Goal: Transaction & Acquisition: Purchase product/service

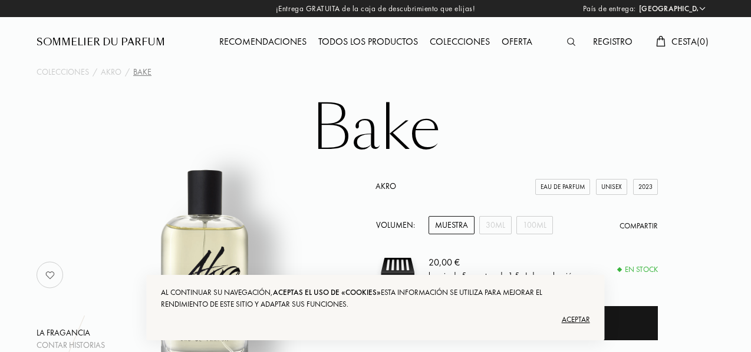
select select "ES"
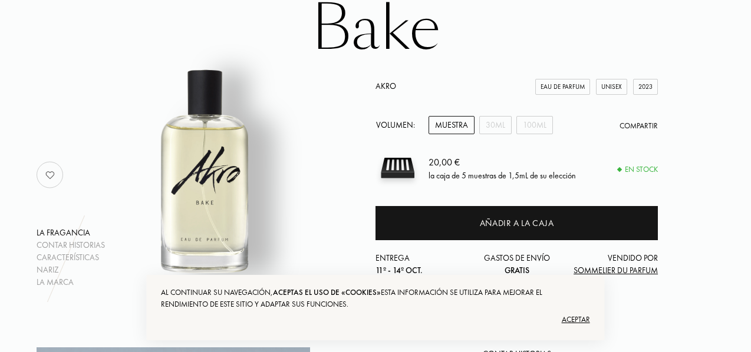
scroll to position [118, 0]
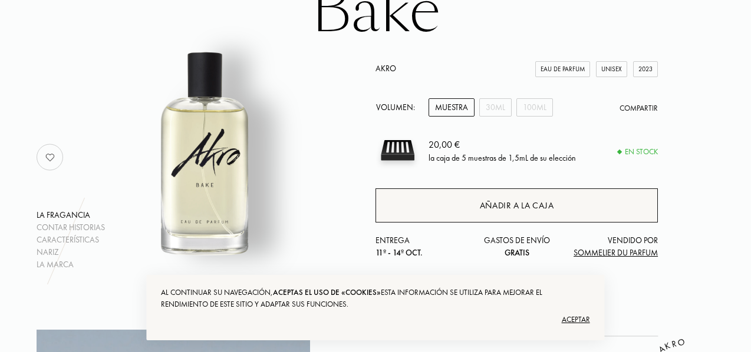
click at [532, 209] on div "Añadir a la caja" at bounding box center [517, 206] width 74 height 14
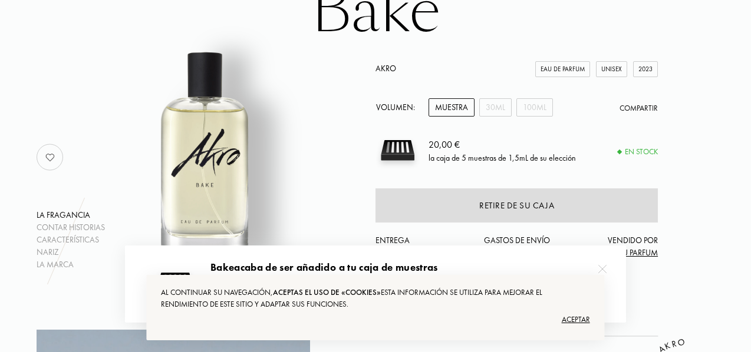
click at [575, 317] on div "Aceptar" at bounding box center [375, 320] width 428 height 19
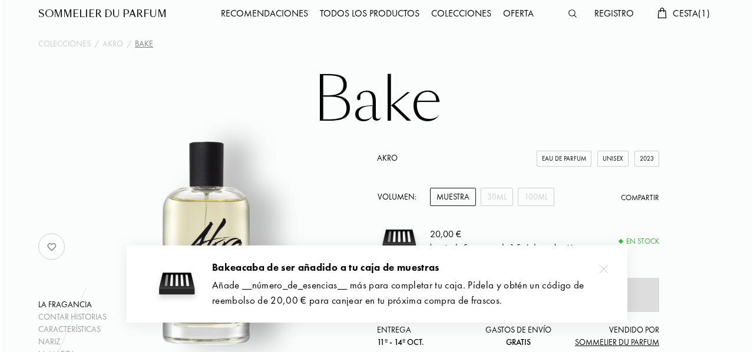
scroll to position [0, 0]
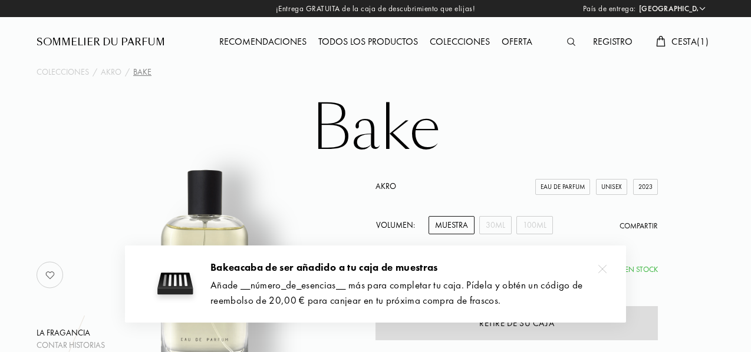
click at [689, 44] on span "Cesta ( 1 )" at bounding box center [689, 41] width 37 height 12
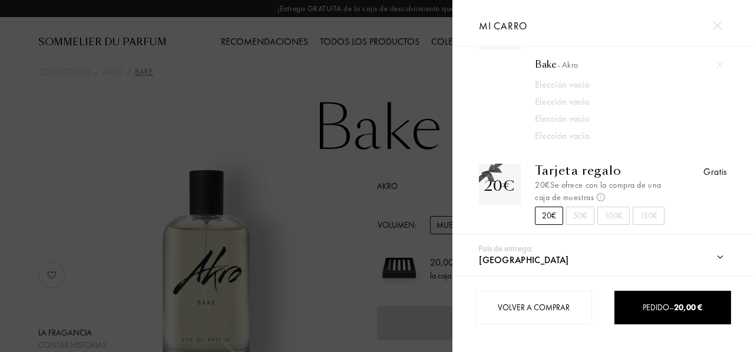
scroll to position [71, 0]
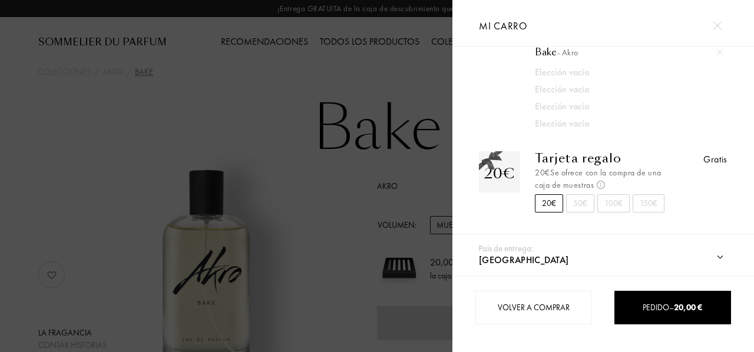
click at [578, 202] on div "50€" at bounding box center [580, 203] width 28 height 18
click at [556, 202] on div "20€" at bounding box center [549, 203] width 28 height 18
click at [576, 205] on div "50€" at bounding box center [580, 203] width 28 height 18
click at [554, 203] on div "20€" at bounding box center [549, 203] width 28 height 18
click at [719, 259] on select "Afganistán Albania Alemania Andorra Angola Anguila Antártida Antigua y Barbuda …" at bounding box center [615, 260] width 278 height 31
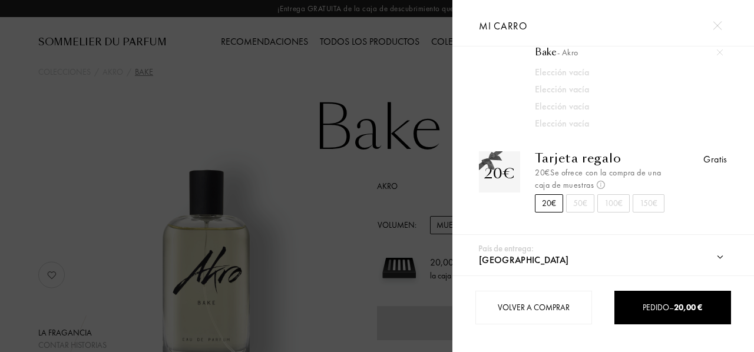
click at [719, 259] on select "Afganistán Albania Alemania Andorra Angola Anguila Antártida Antigua y Barbuda …" at bounding box center [615, 260] width 278 height 31
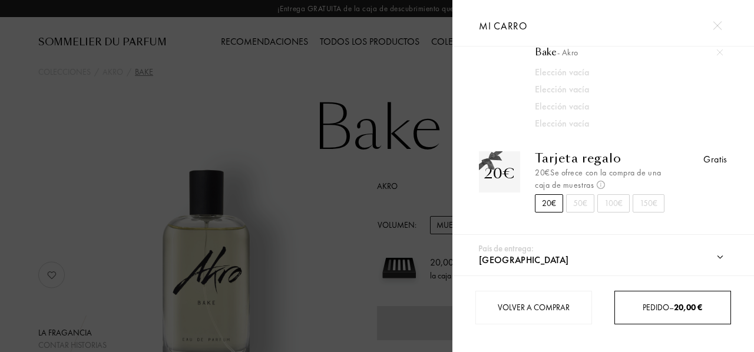
click at [671, 308] on div "Pedido – 20,00 €" at bounding box center [673, 308] width 116 height 12
click at [681, 312] on span "20,00 €" at bounding box center [688, 307] width 28 height 11
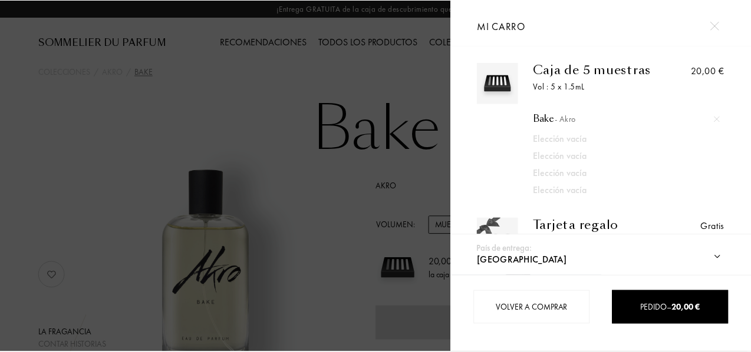
scroll to position [0, 0]
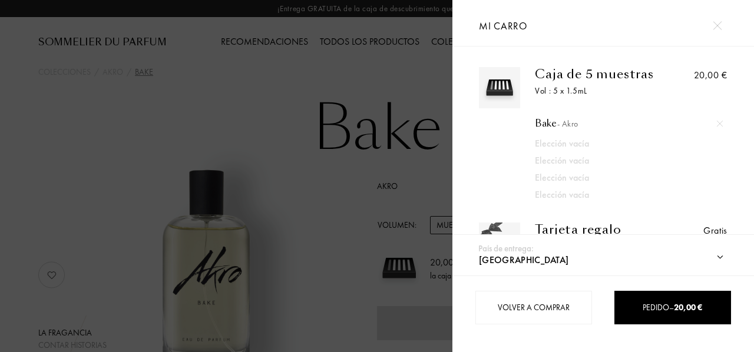
click at [675, 326] on div "Volver a comprar Pedido – 20,00 €" at bounding box center [604, 314] width 302 height 77
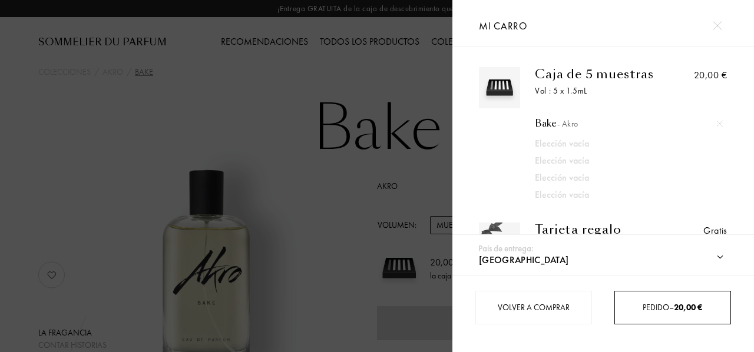
click at [671, 312] on div "Pedido – 20,00 €" at bounding box center [673, 308] width 116 height 12
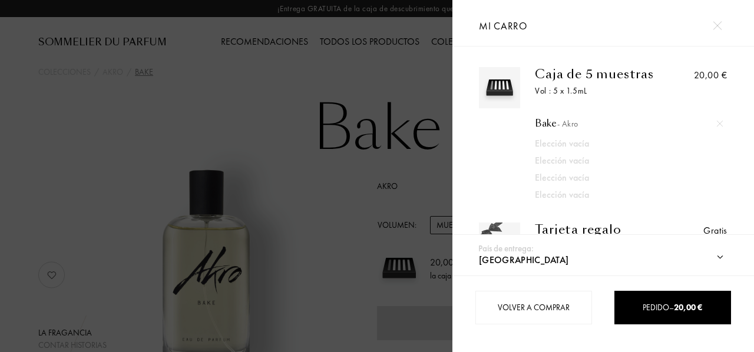
click at [402, 281] on div at bounding box center [226, 176] width 453 height 352
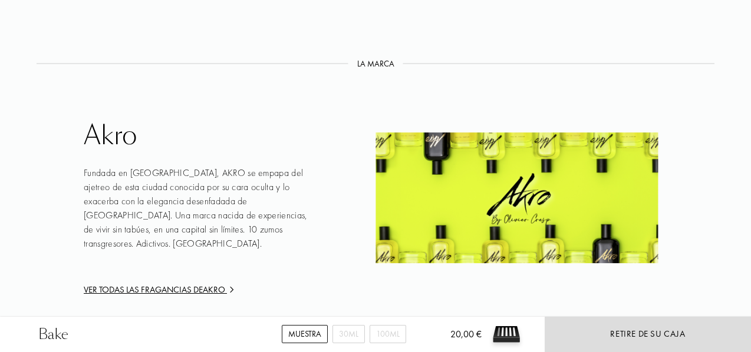
scroll to position [1768, 0]
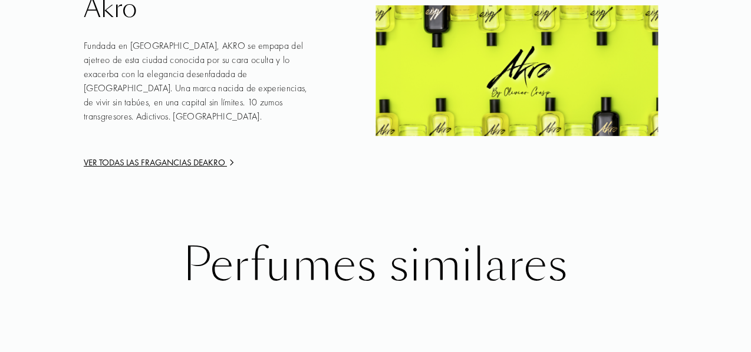
click at [399, 277] on div "Perfumes similares" at bounding box center [375, 265] width 660 height 51
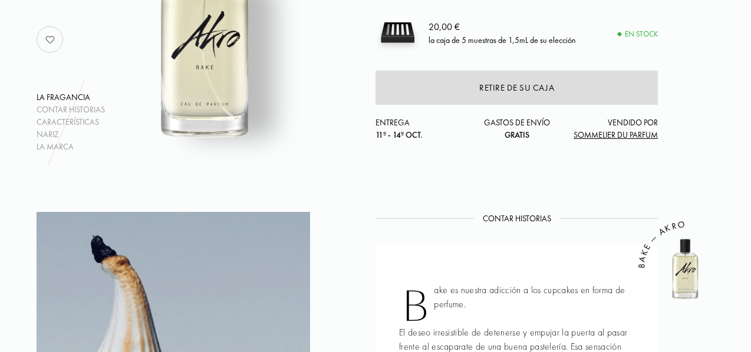
scroll to position [0, 0]
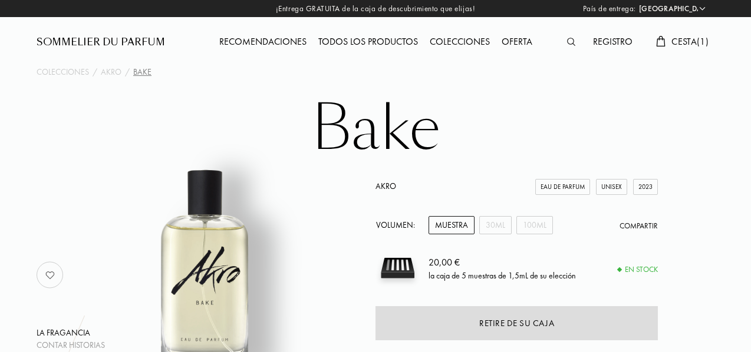
click at [286, 48] on div "Recomendaciones" at bounding box center [262, 42] width 99 height 15
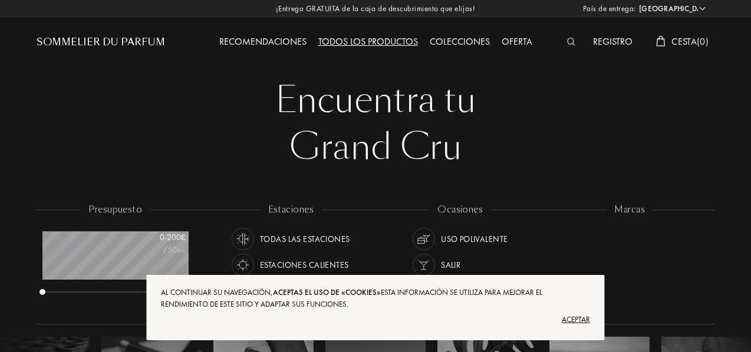
select select "ES"
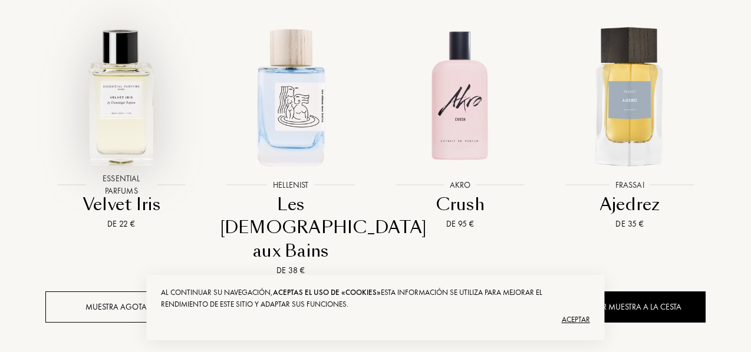
scroll to position [530, 0]
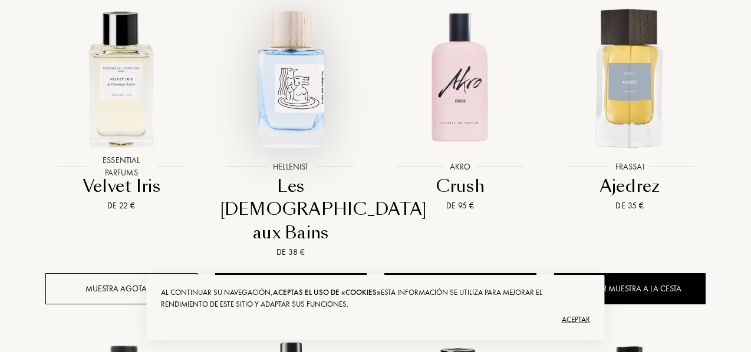
click at [279, 88] on img at bounding box center [291, 78] width 153 height 153
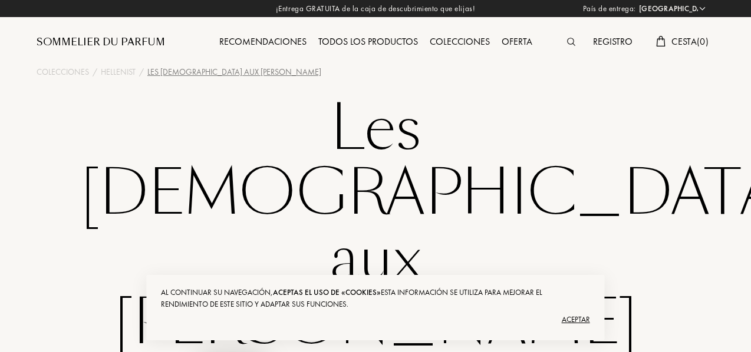
select select "ES"
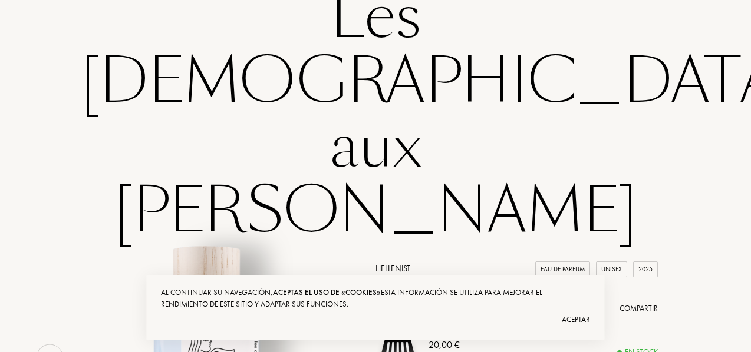
scroll to position [177, 0]
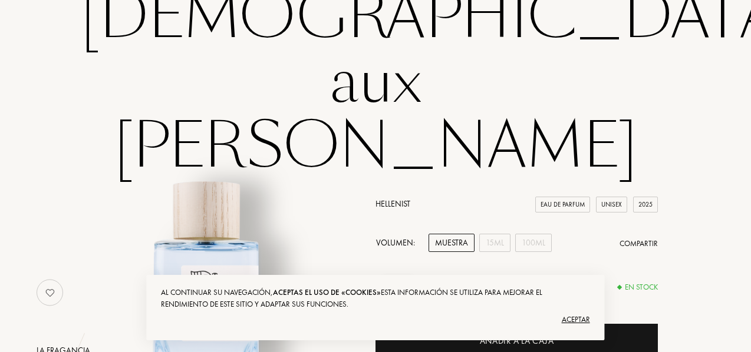
click at [446, 234] on div "Muestra" at bounding box center [451, 243] width 46 height 18
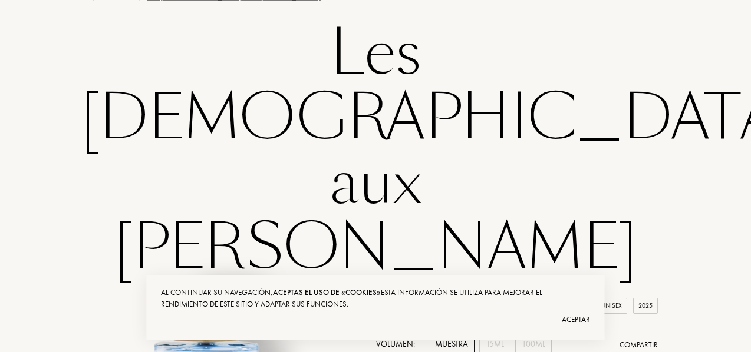
scroll to position [59, 0]
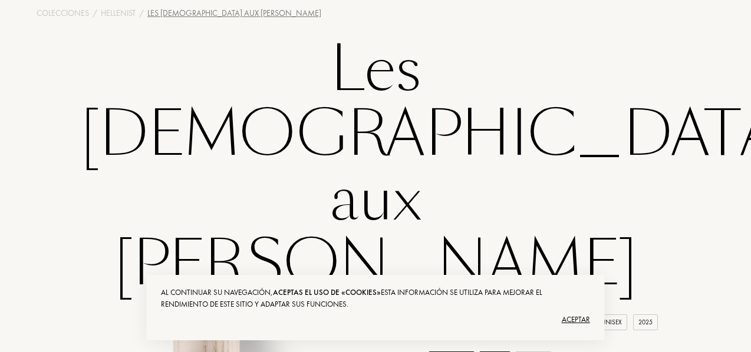
click at [460, 339] on div "Muestra" at bounding box center [451, 348] width 46 height 18
click at [528, 339] on div "100mL" at bounding box center [533, 348] width 37 height 18
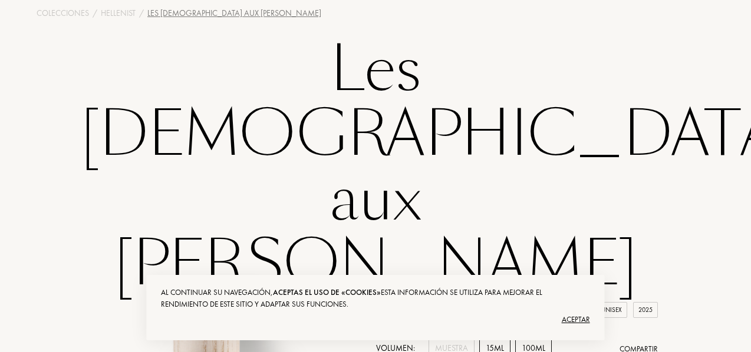
click at [500, 339] on div "15mL" at bounding box center [494, 348] width 31 height 18
click at [446, 339] on div "Muestra" at bounding box center [451, 348] width 46 height 18
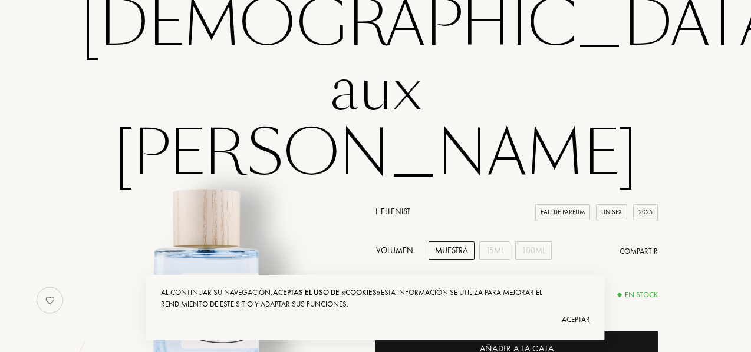
scroll to position [177, 0]
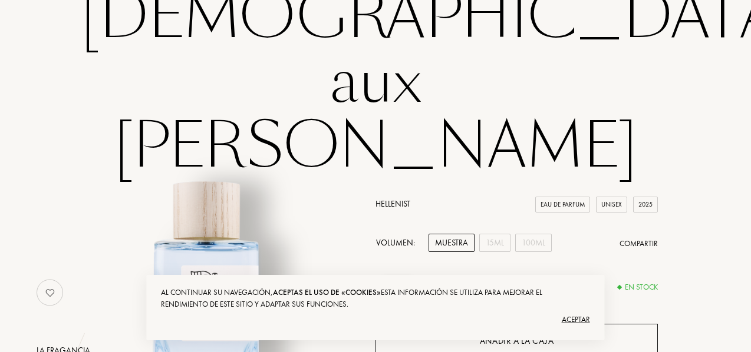
click at [481, 324] on div "Añadir a la caja" at bounding box center [516, 341] width 282 height 34
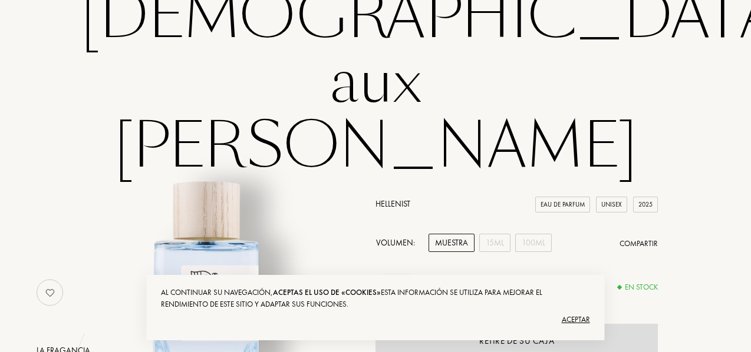
click at [588, 316] on div "Aceptar" at bounding box center [375, 320] width 428 height 19
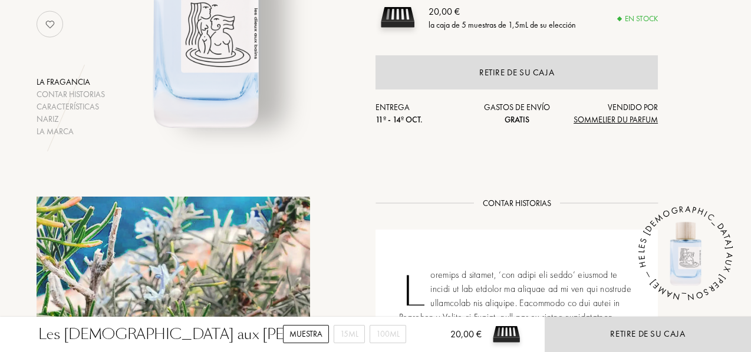
scroll to position [471, 0]
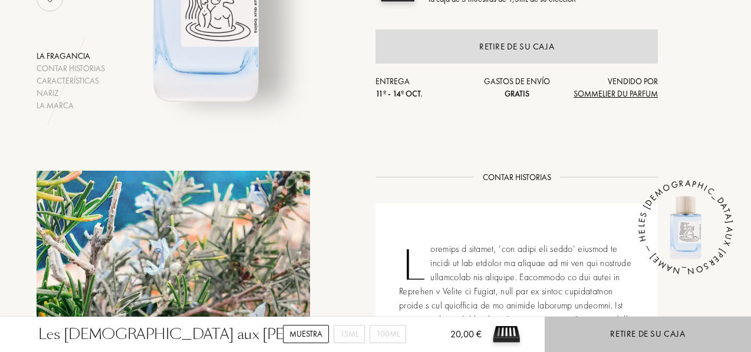
click at [634, 334] on div "Retire de su caja" at bounding box center [647, 335] width 75 height 14
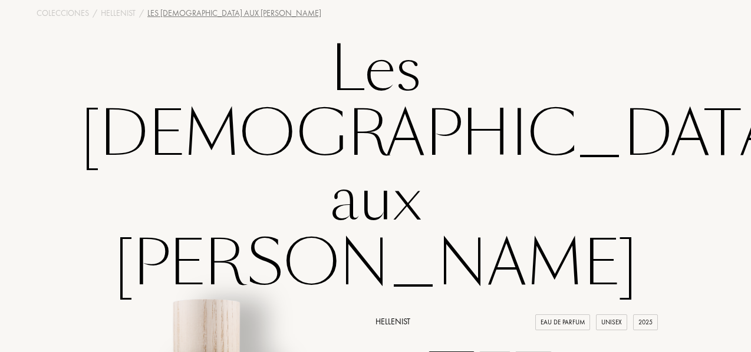
scroll to position [0, 0]
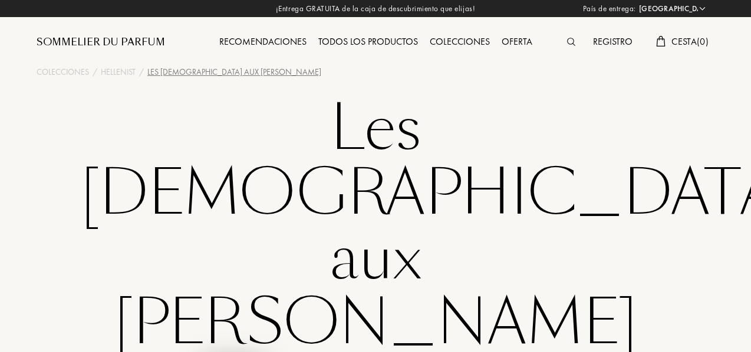
click at [706, 12] on select "Afganistán Albania Alemania Andorra Angola Anguila Antártida Antigua y Barbuda …" at bounding box center [671, 9] width 71 height 12
click at [701, 11] on select "Afganistán Albania Alemania Andorra Angola Anguila Antártida Antigua y Barbuda …" at bounding box center [671, 9] width 71 height 12
click at [346, 10] on div "¡Entrega GRATUITA de la caja de descubrimiento que elijas! País de entrega: Afg…" at bounding box center [375, 8] width 751 height 17
click at [75, 44] on div "Sommelier du Parfum" at bounding box center [101, 42] width 128 height 14
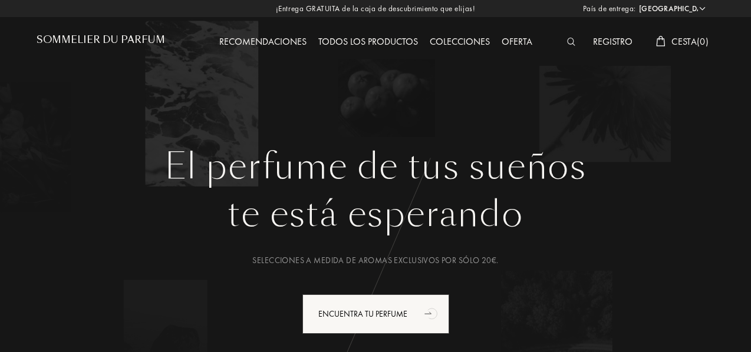
select select "ES"
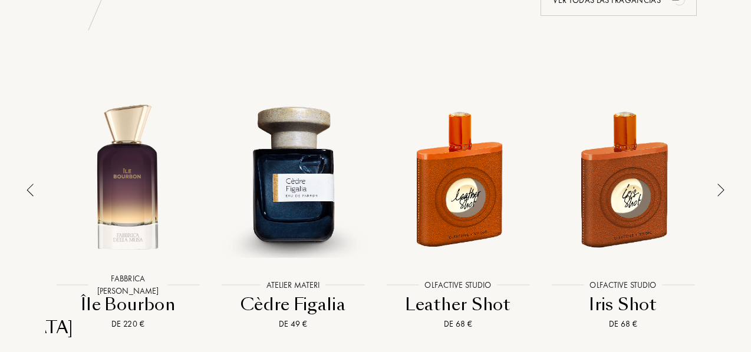
scroll to position [825, 0]
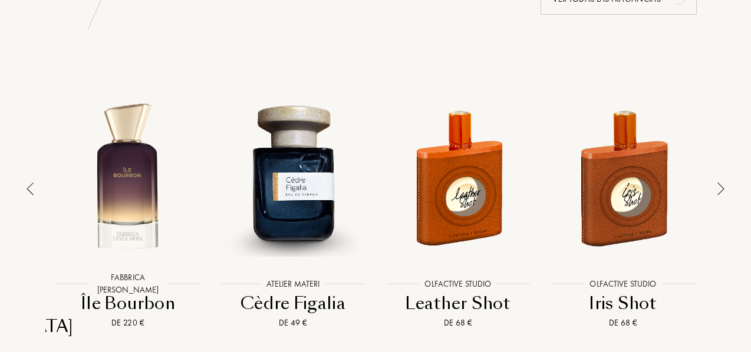
click at [100, 206] on div at bounding box center [127, 177] width 159 height 185
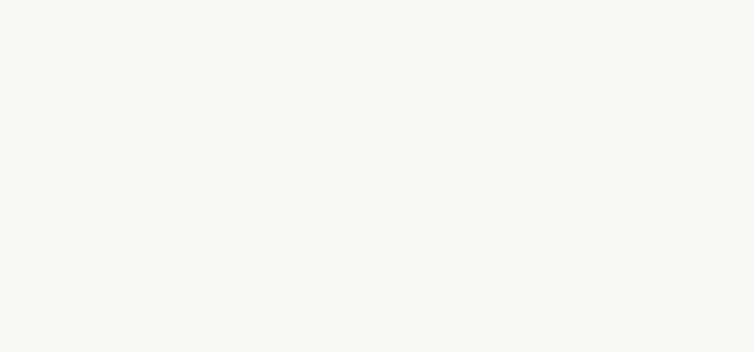
select select "ES"
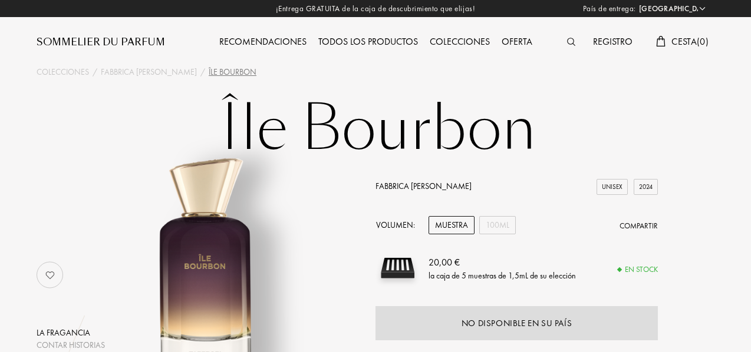
click at [464, 228] on div "Muestra" at bounding box center [451, 225] width 46 height 18
click at [500, 228] on div "100mL" at bounding box center [497, 225] width 37 height 18
click at [463, 228] on div "Muestra" at bounding box center [451, 225] width 46 height 18
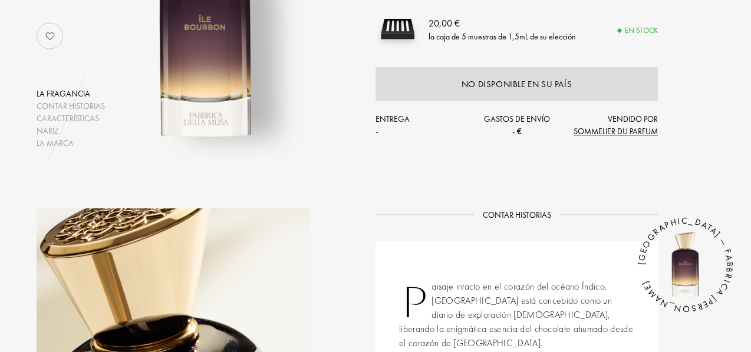
scroll to position [236, 0]
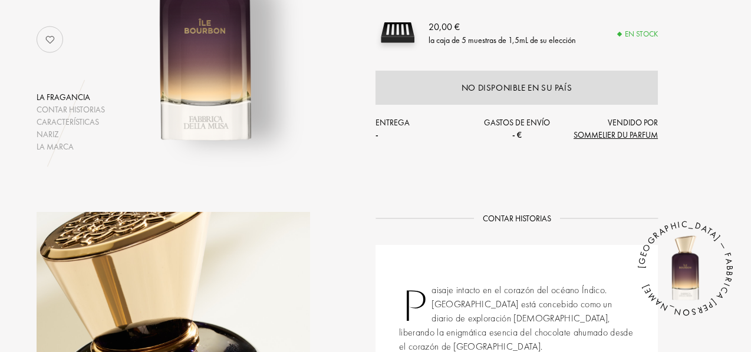
click at [514, 122] on div "Gastos de envío - €" at bounding box center [517, 129] width 94 height 25
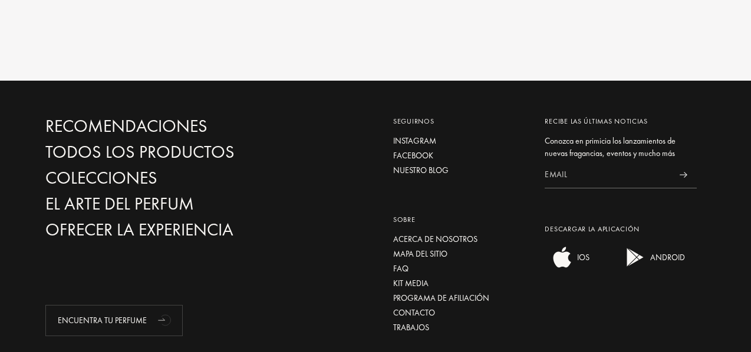
scroll to position [2200, 0]
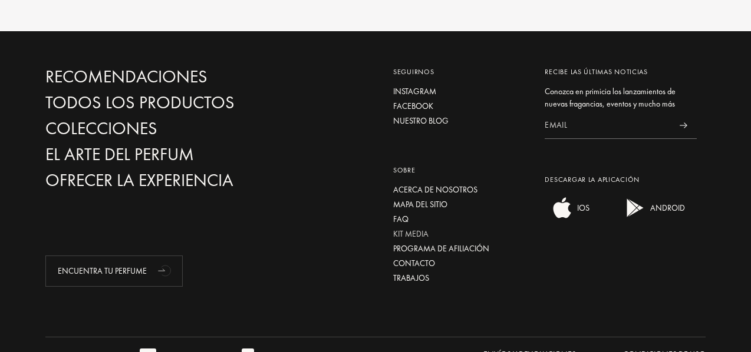
click at [421, 228] on div "Kit media" at bounding box center [460, 234] width 134 height 12
click at [555, 349] on div "Envíos y devoluciones" at bounding box center [529, 355] width 93 height 12
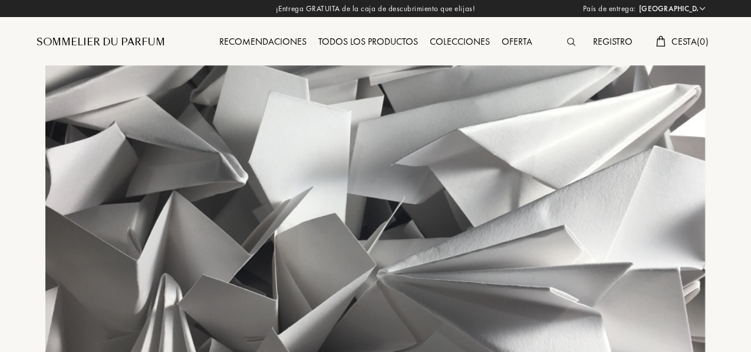
select select "ES"
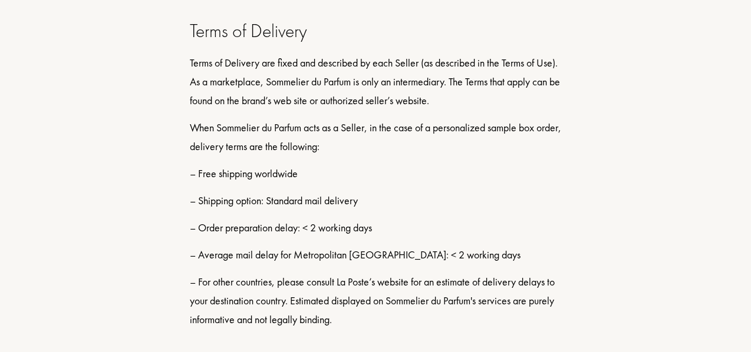
scroll to position [337, 0]
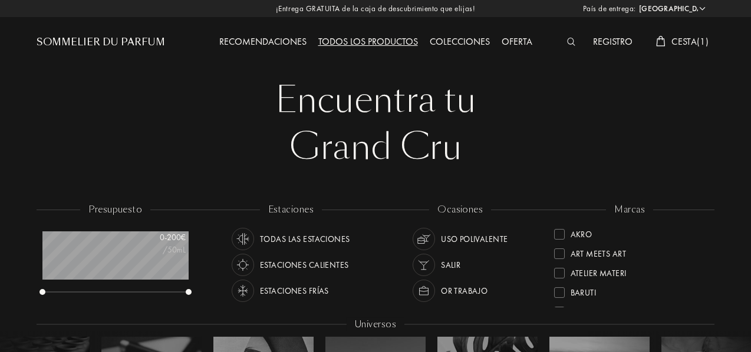
select select "ES"
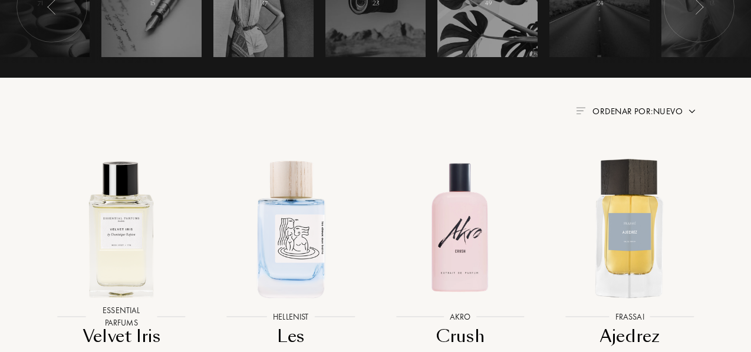
scroll to position [589, 0]
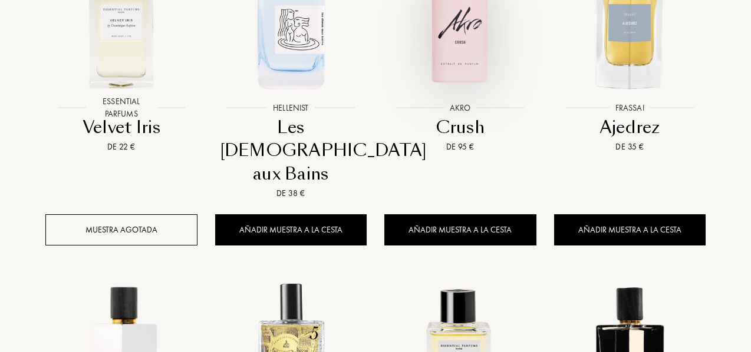
click at [466, 65] on img at bounding box center [460, 19] width 153 height 153
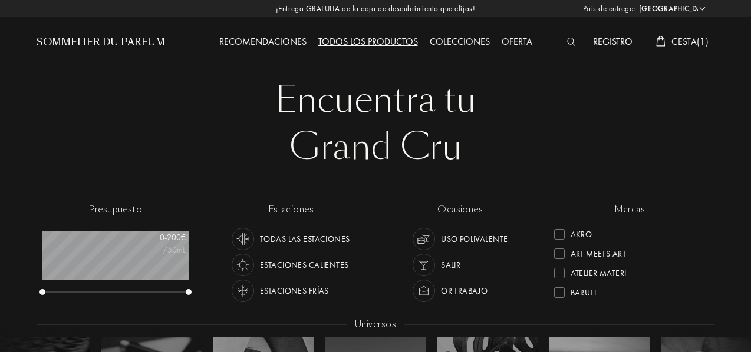
select select "ES"
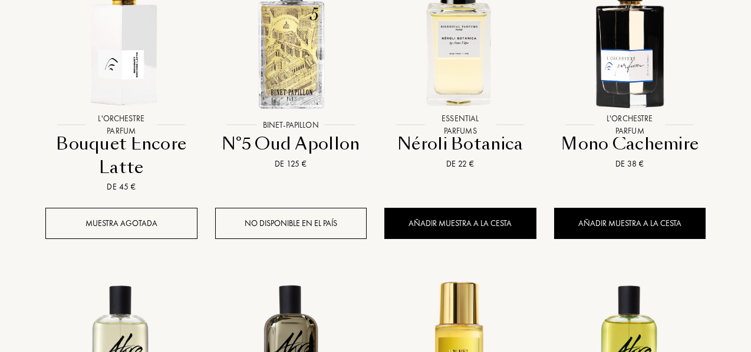
scroll to position [1002, 0]
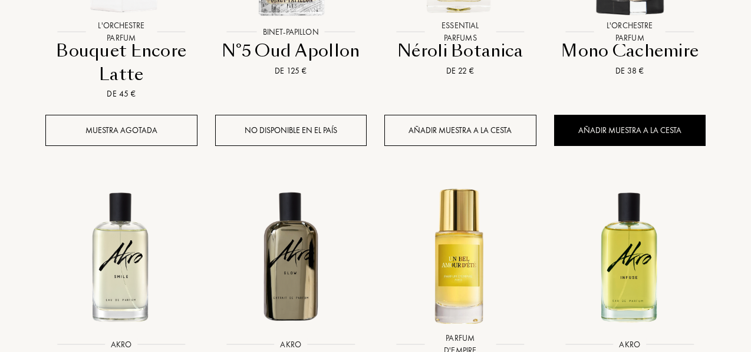
click at [489, 115] on div "Añadir muestra a la cesta" at bounding box center [460, 130] width 152 height 31
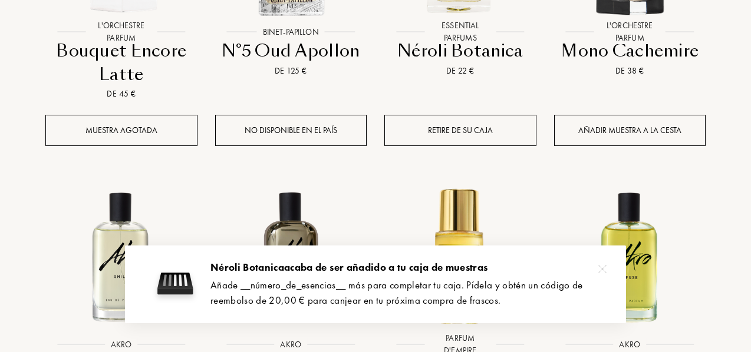
click at [639, 115] on div "Añadir muestra a la cesta" at bounding box center [630, 130] width 152 height 31
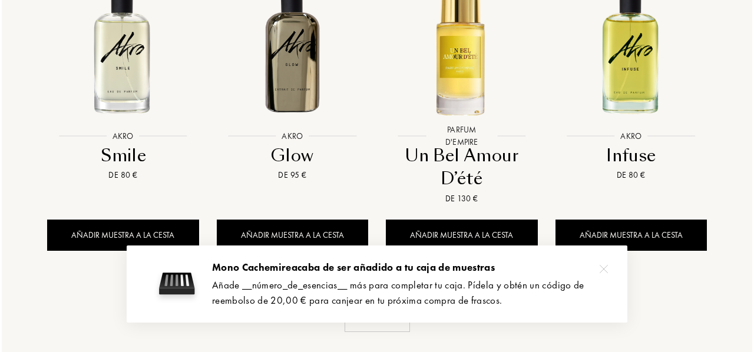
scroll to position [1238, 0]
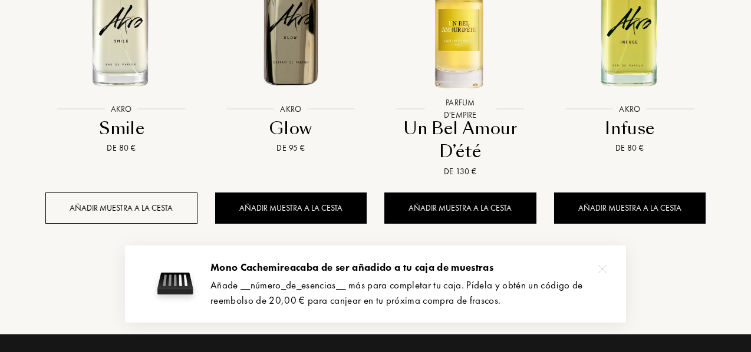
click at [171, 193] on div "Añadir muestra a la cesta" at bounding box center [121, 208] width 152 height 31
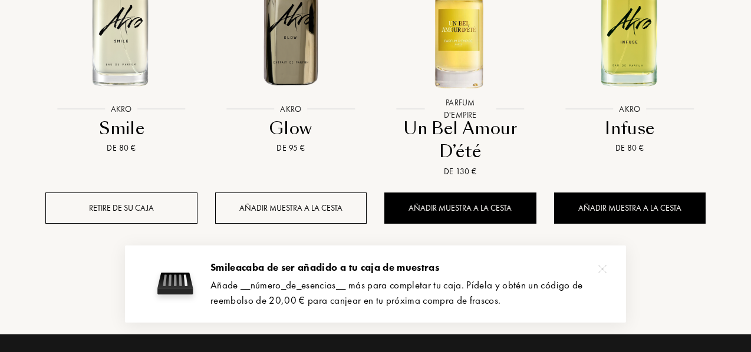
click at [232, 193] on div "Añadir muestra a la cesta" at bounding box center [291, 208] width 152 height 31
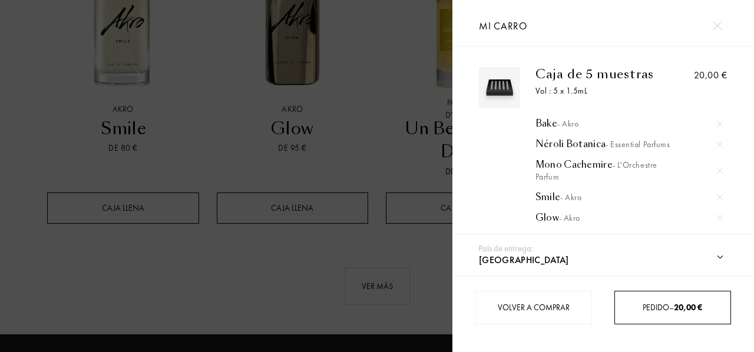
click at [642, 315] on div "Pedido – 20,00 €" at bounding box center [673, 308] width 117 height 34
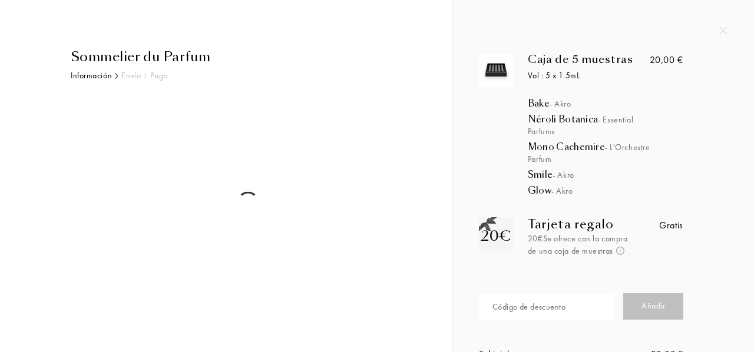
select select "ES"
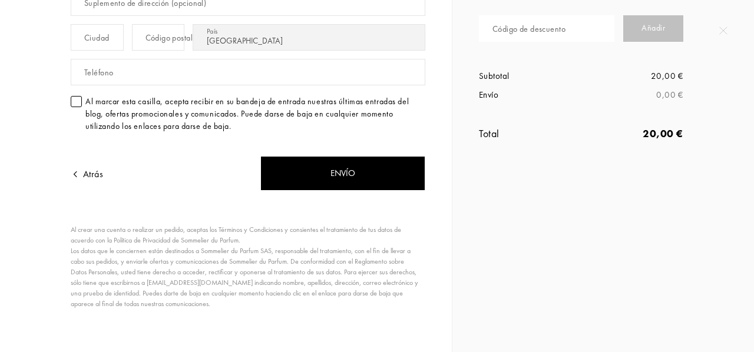
scroll to position [279, 0]
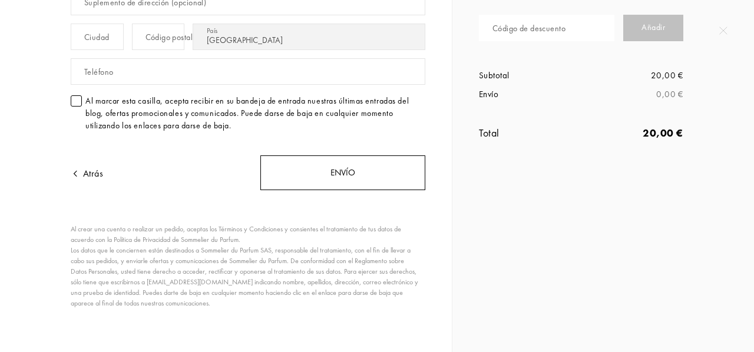
click at [276, 175] on div "Envío" at bounding box center [342, 173] width 165 height 35
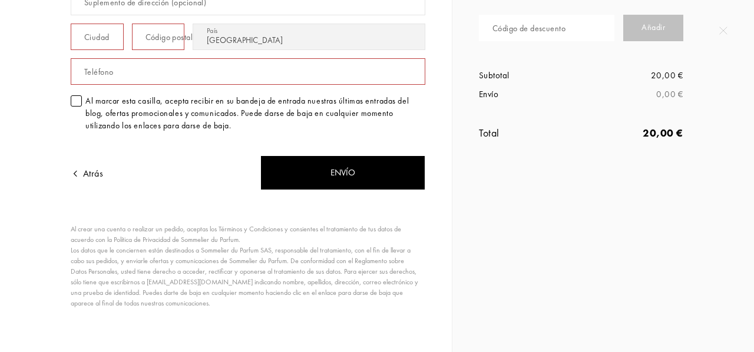
scroll to position [0, 0]
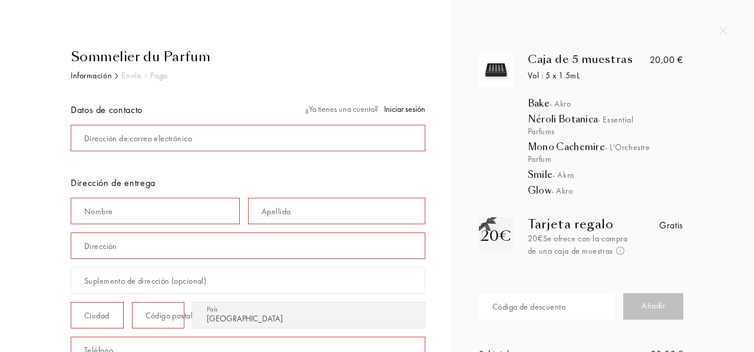
click at [183, 134] on div "Dirección de correo electrónico" at bounding box center [138, 139] width 108 height 12
click at [183, 134] on input "mail" at bounding box center [248, 138] width 355 height 27
click at [399, 108] on span "Iniciar sesión" at bounding box center [404, 109] width 41 height 11
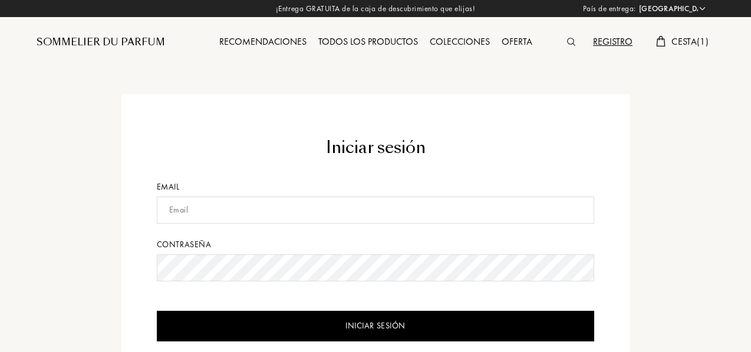
select select "ES"
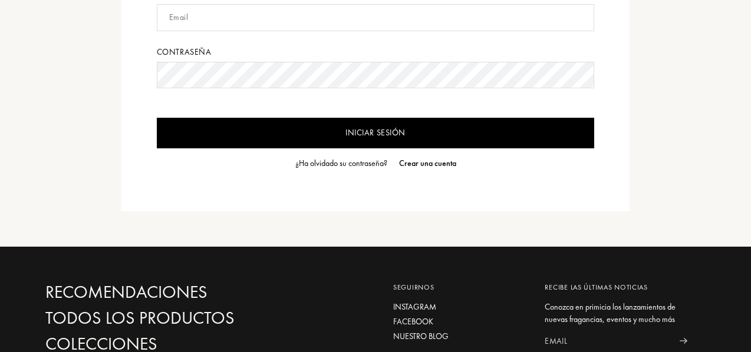
scroll to position [177, 0]
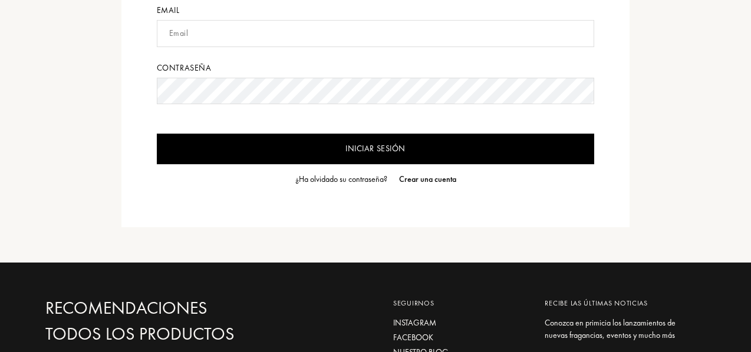
click at [441, 180] on div "Crear una cuenta" at bounding box center [427, 179] width 57 height 12
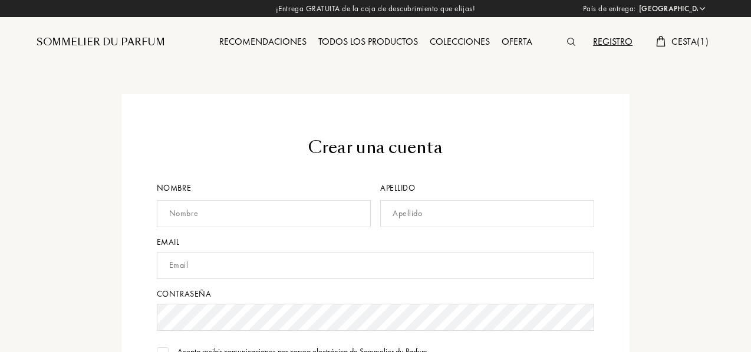
select select "ES"
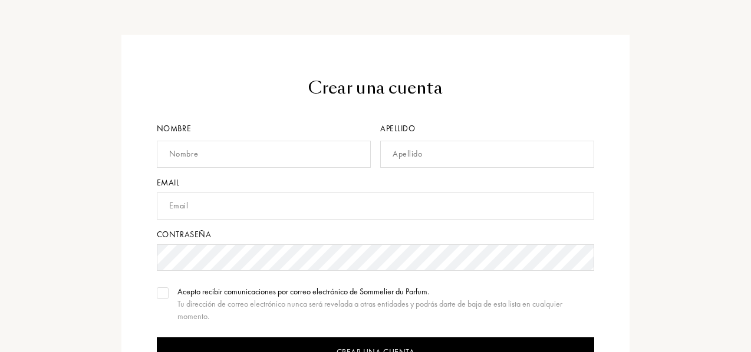
scroll to position [177, 0]
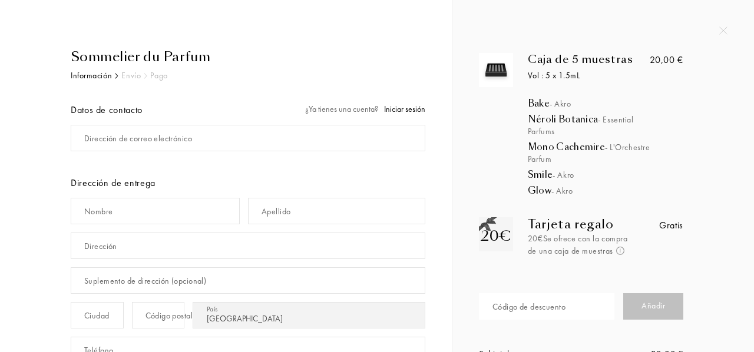
select select "ES"
click at [144, 134] on div "Dirección de correo electrónico" at bounding box center [138, 139] width 108 height 12
type input "a"
type input "j"
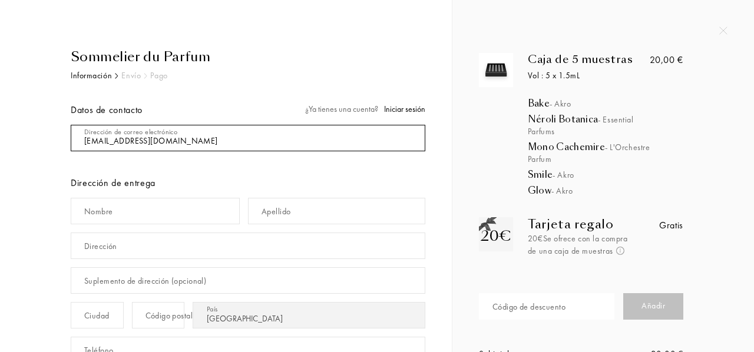
type input "ragod21@hotmail.com"
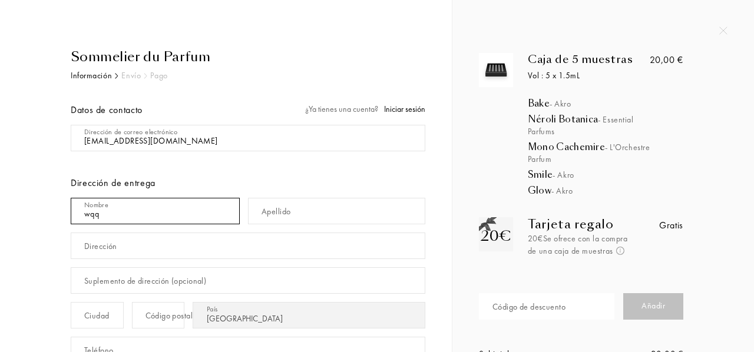
type input "wqq"
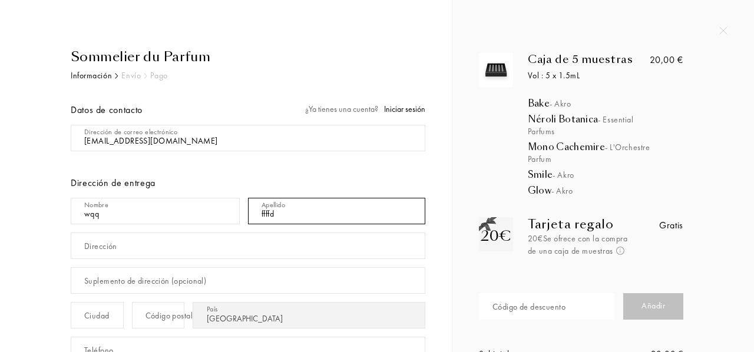
type input "ffffd"
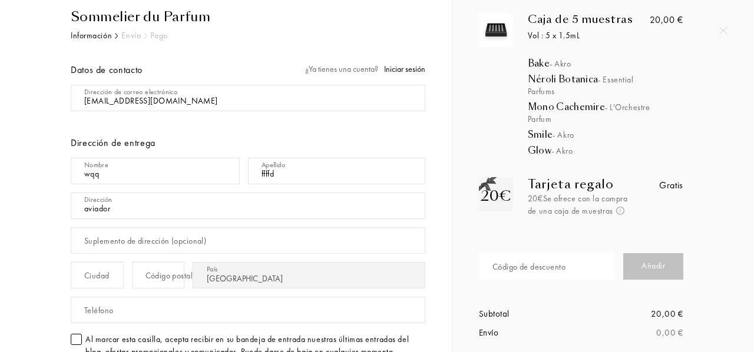
scroll to position [118, 0]
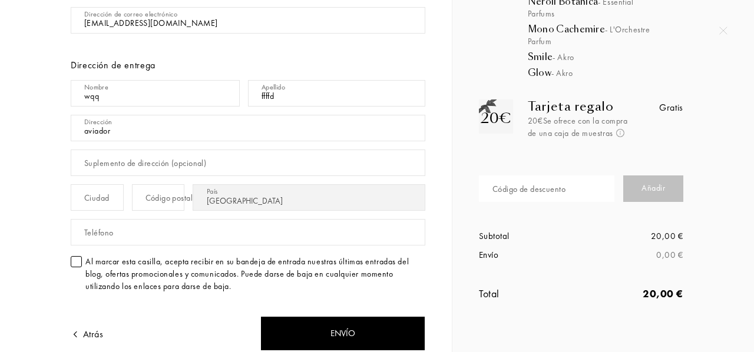
type input "aviador"
drag, startPoint x: 133, startPoint y: 194, endPoint x: 154, endPoint y: 195, distance: 21.2
click at [124, 194] on input "text" at bounding box center [97, 197] width 53 height 27
type input "huelva"
click at [193, 197] on div "Código postal" at bounding box center [169, 198] width 47 height 12
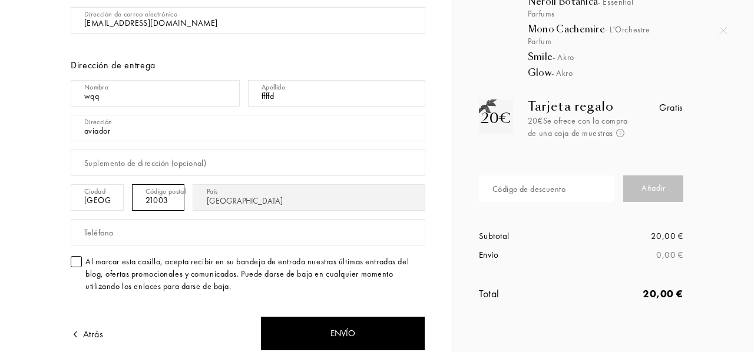
type input "21003"
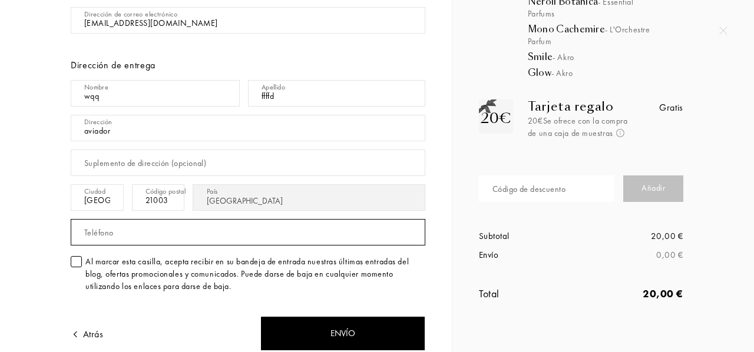
drag, startPoint x: 205, startPoint y: 233, endPoint x: 231, endPoint y: 199, distance: 43.4
click at [205, 233] on input "text" at bounding box center [248, 232] width 355 height 27
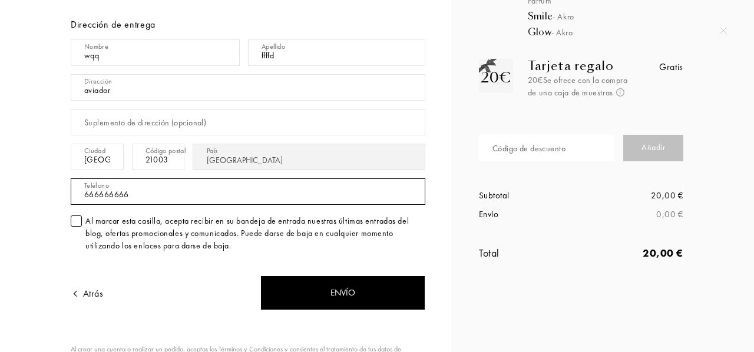
scroll to position [177, 0]
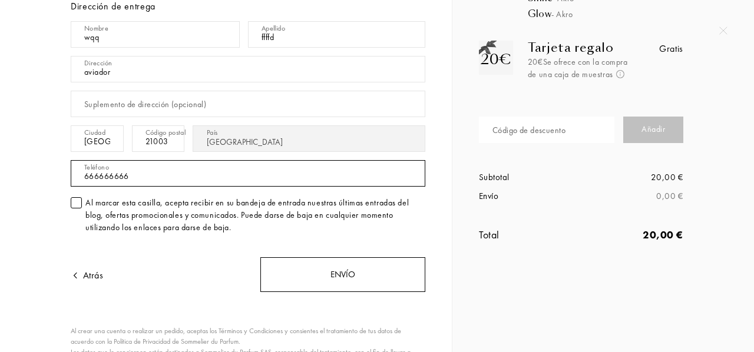
type input "666666666"
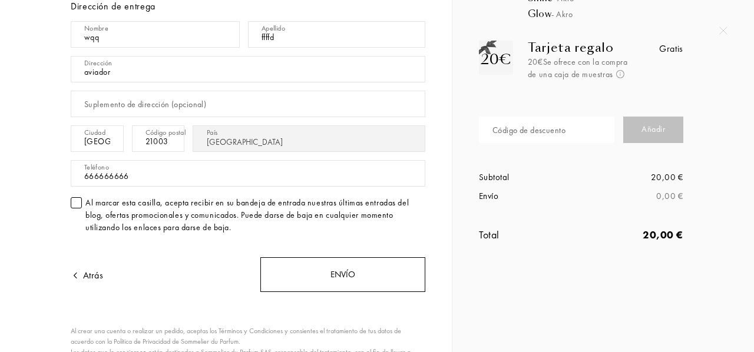
click at [372, 269] on div "Envío" at bounding box center [342, 275] width 165 height 35
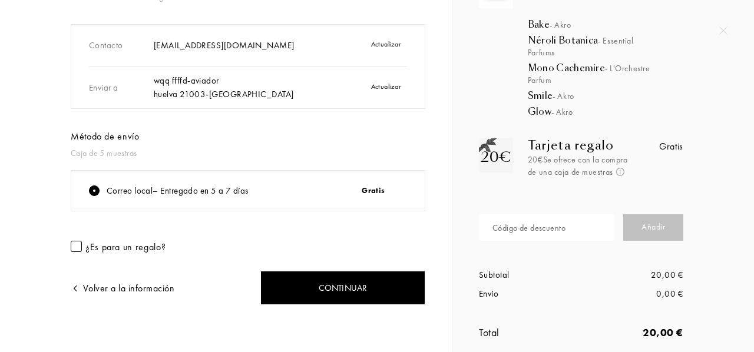
scroll to position [90, 0]
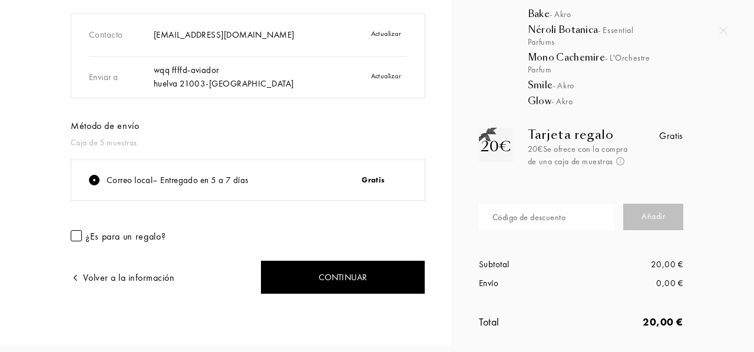
click at [140, 239] on div "¿Es para un regalo?" at bounding box center [125, 236] width 80 height 13
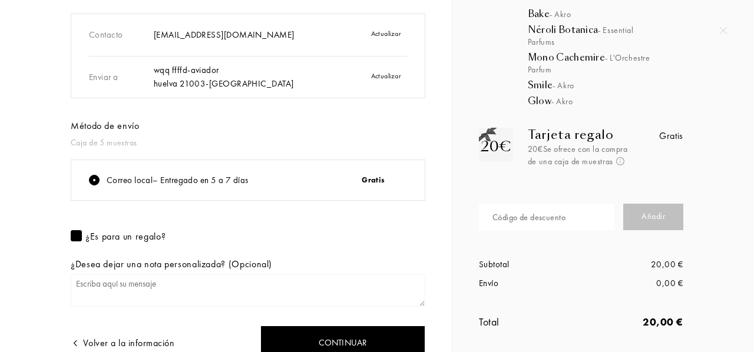
scroll to position [146, 0]
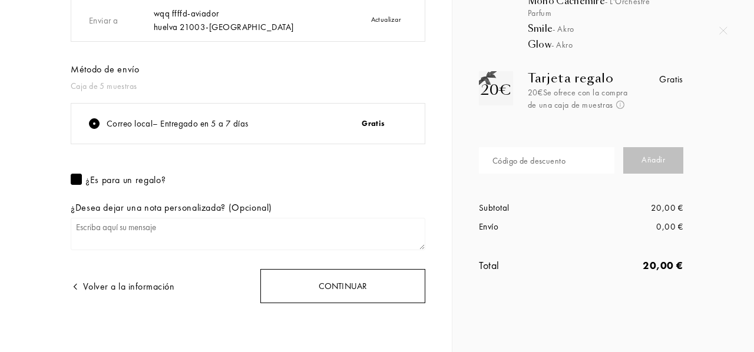
click at [363, 273] on div "Continuar" at bounding box center [342, 286] width 165 height 35
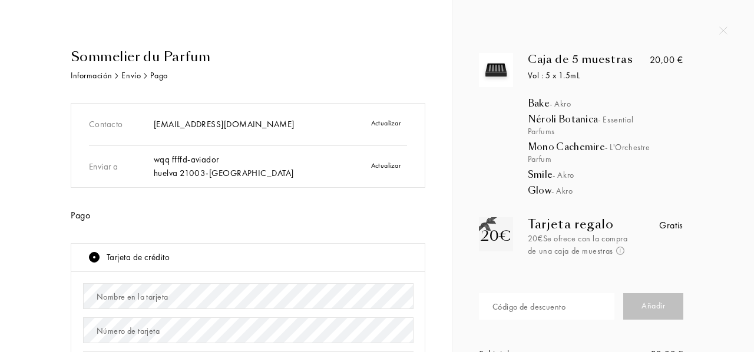
click at [723, 30] on img at bounding box center [724, 31] width 8 height 8
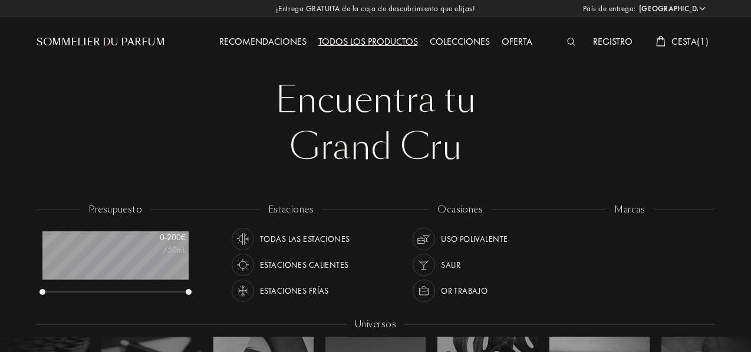
select select "ES"
click at [457, 40] on div "Colecciones" at bounding box center [460, 42] width 72 height 15
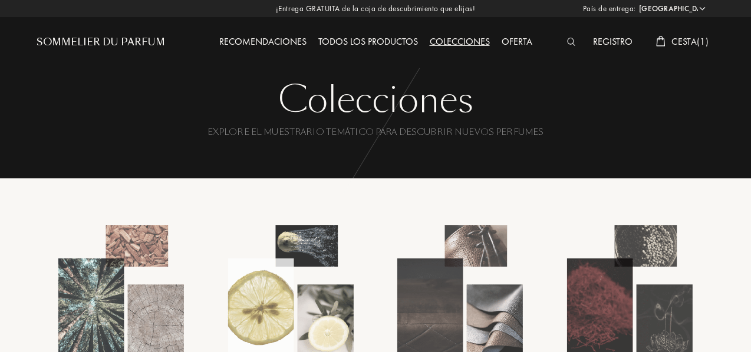
select select "ES"
click at [264, 41] on div "Recomendaciones" at bounding box center [262, 42] width 99 height 15
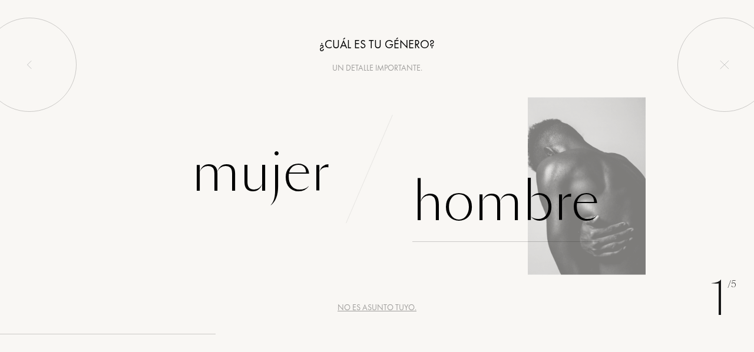
click at [503, 206] on div "Hombre" at bounding box center [506, 203] width 187 height 80
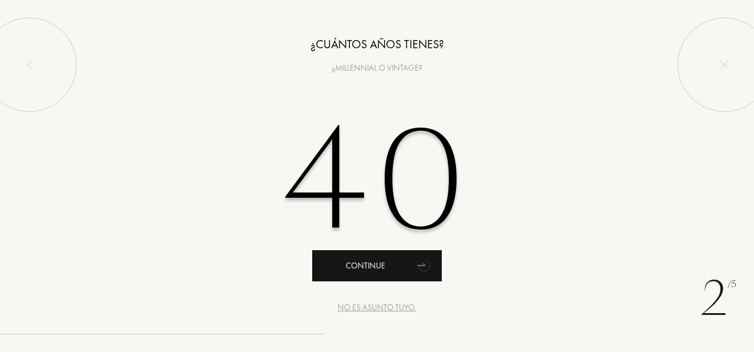
type input "40"
click at [388, 267] on div "Continue" at bounding box center [377, 265] width 130 height 31
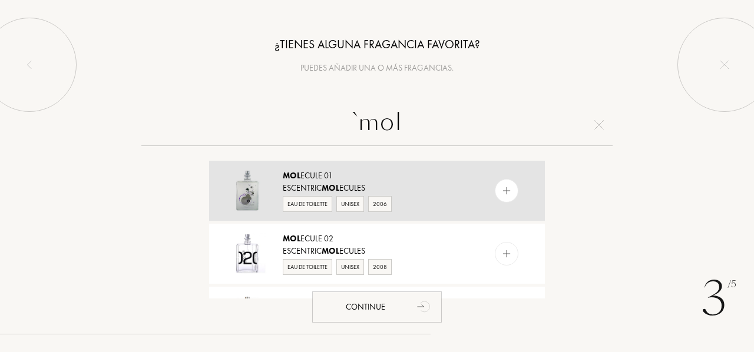
type input "`mol"
click at [332, 186] on span "Mol" at bounding box center [331, 188] width 18 height 11
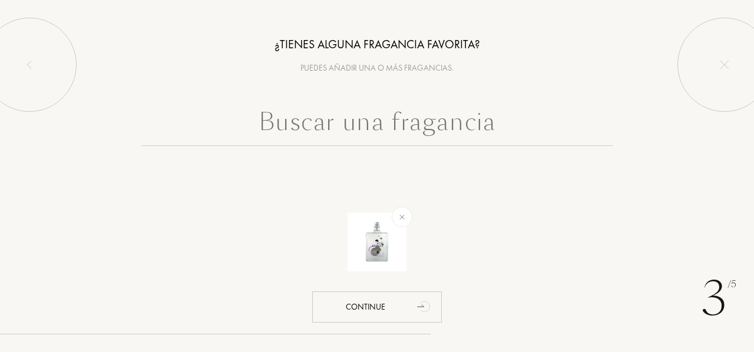
click at [365, 127] on input "text" at bounding box center [376, 125] width 471 height 42
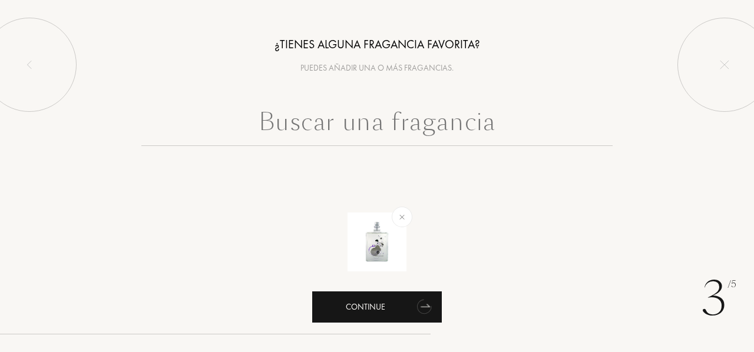
click at [373, 320] on div "Continue" at bounding box center [377, 307] width 130 height 31
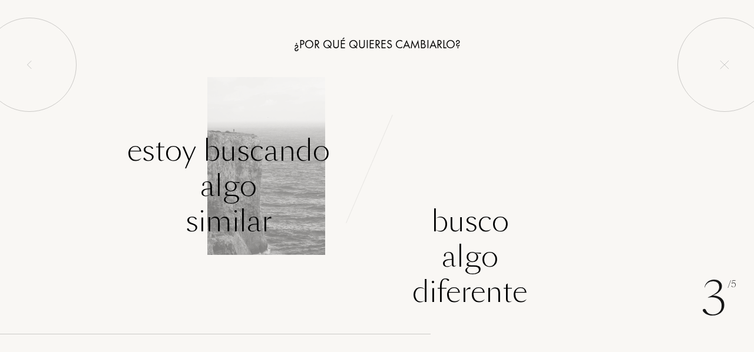
click at [237, 180] on div "Estoy buscando algo similar" at bounding box center [228, 186] width 203 height 106
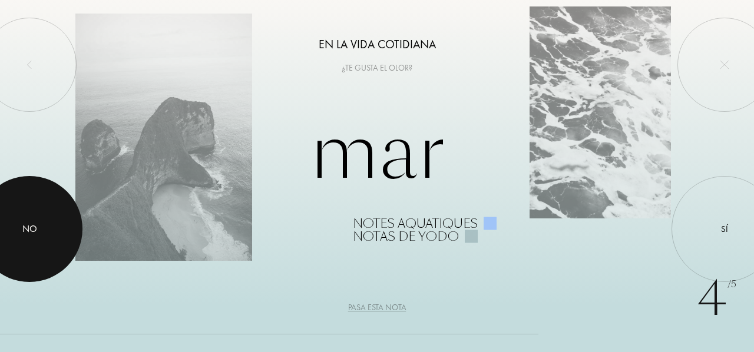
click at [6, 245] on div at bounding box center [29, 229] width 106 height 106
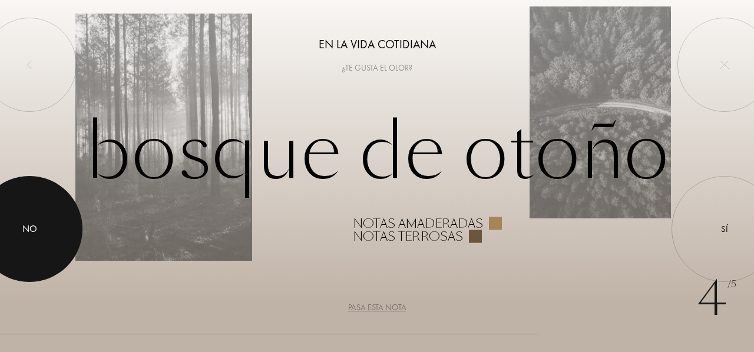
click at [14, 243] on div at bounding box center [29, 229] width 106 height 106
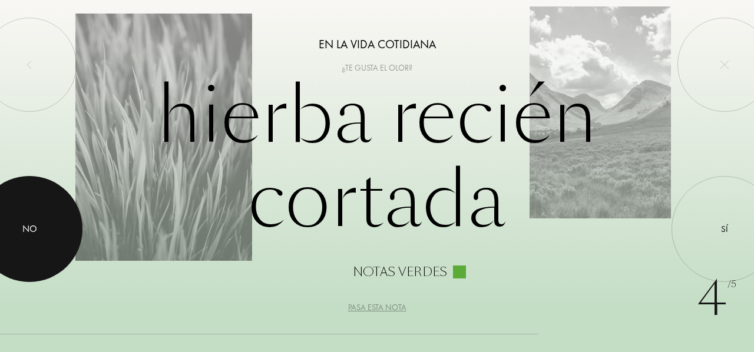
click at [14, 242] on div at bounding box center [29, 229] width 106 height 106
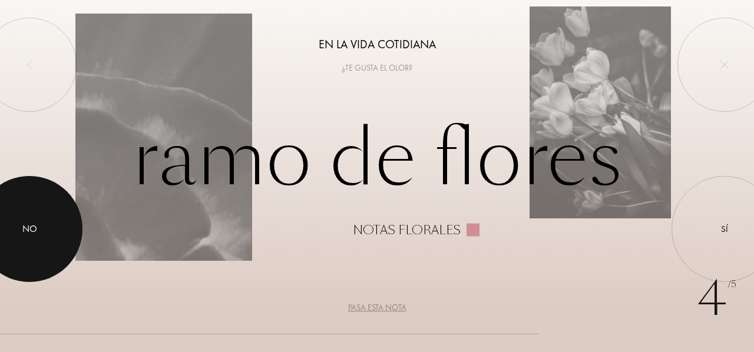
click at [14, 241] on div at bounding box center [29, 229] width 106 height 106
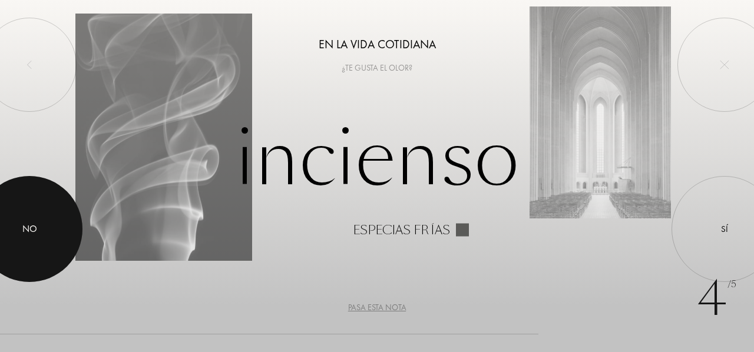
click at [14, 241] on div at bounding box center [29, 229] width 106 height 106
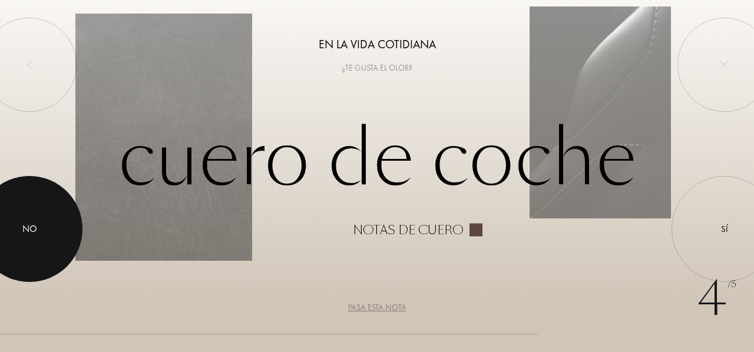
click at [14, 241] on div at bounding box center [29, 229] width 106 height 106
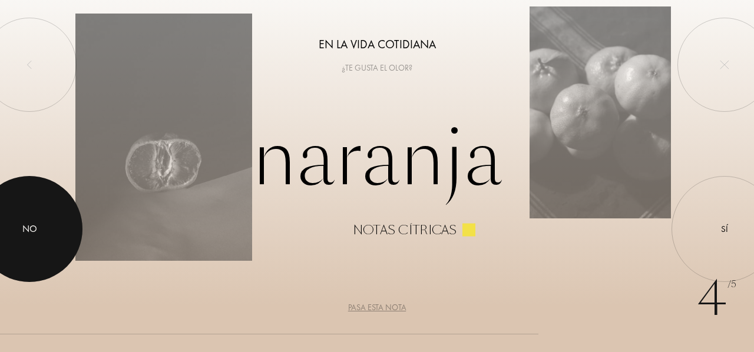
click at [14, 241] on div at bounding box center [29, 229] width 106 height 106
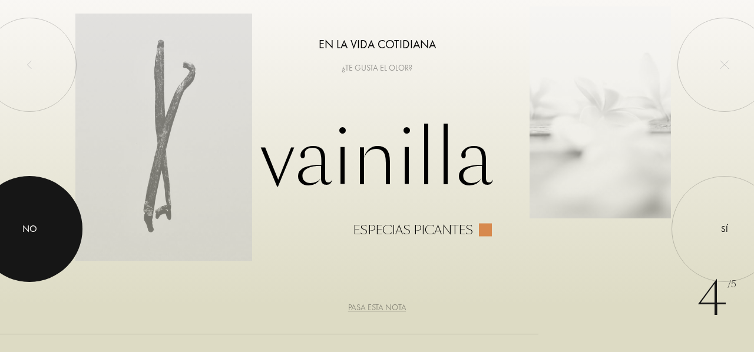
click at [14, 241] on div at bounding box center [29, 229] width 106 height 106
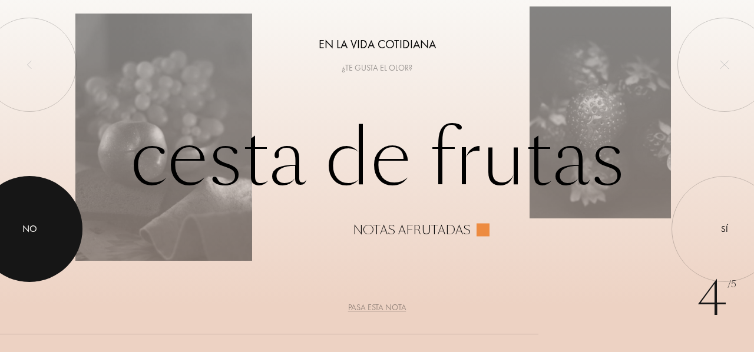
click at [14, 241] on div at bounding box center [29, 229] width 106 height 106
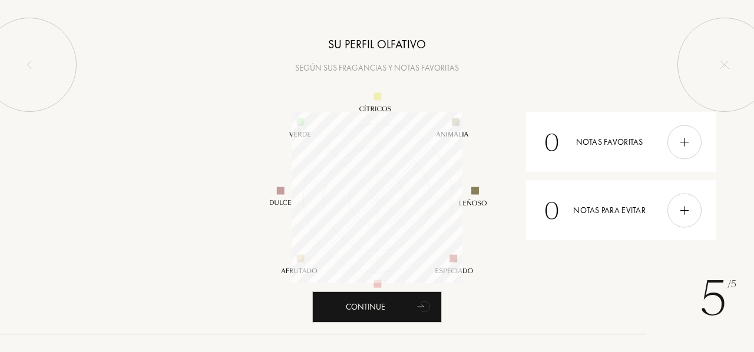
scroll to position [171, 171]
click at [682, 202] on div at bounding box center [685, 210] width 34 height 34
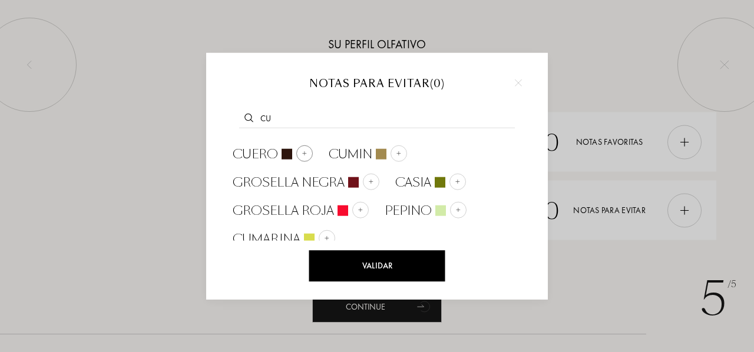
type input "cu"
click at [303, 157] on div at bounding box center [304, 153] width 17 height 17
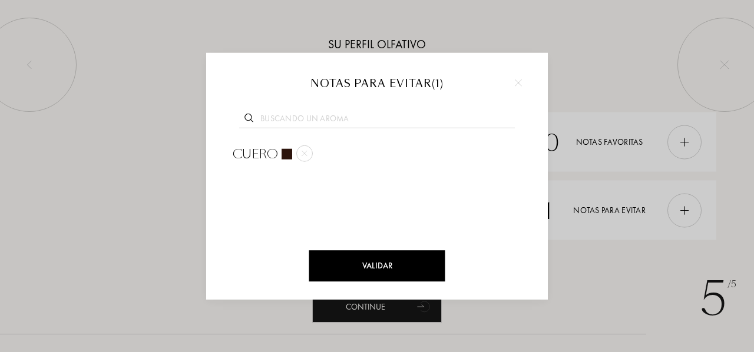
click at [295, 118] on input "text" at bounding box center [377, 120] width 276 height 16
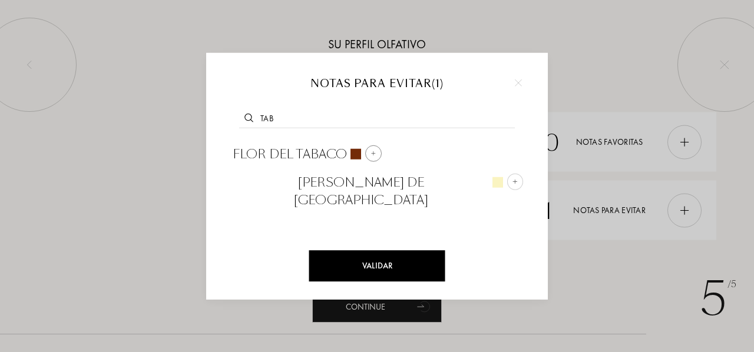
type input "tab"
click at [374, 156] on img at bounding box center [374, 153] width 6 height 6
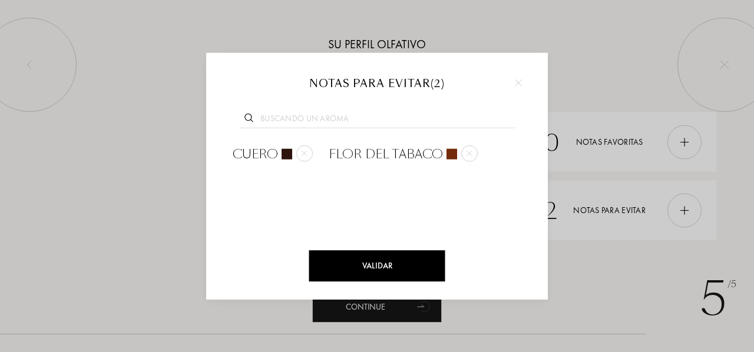
click at [338, 113] on input "text" at bounding box center [377, 120] width 276 height 16
type input "oud"
click at [365, 154] on img at bounding box center [365, 153] width 6 height 6
click at [350, 116] on input "text" at bounding box center [377, 120] width 276 height 16
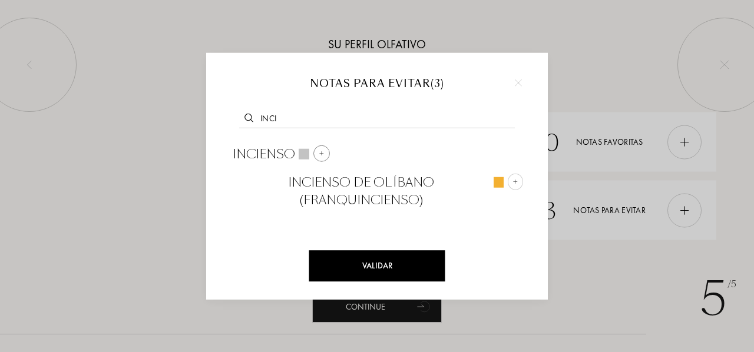
type input "inci"
click at [318, 155] on div at bounding box center [322, 153] width 17 height 17
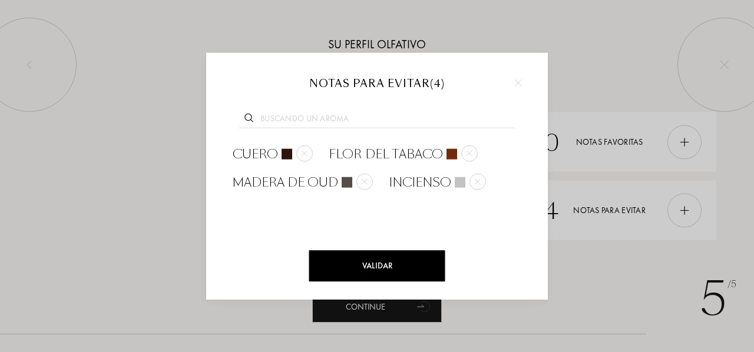
click at [384, 261] on div "Validar" at bounding box center [377, 265] width 136 height 31
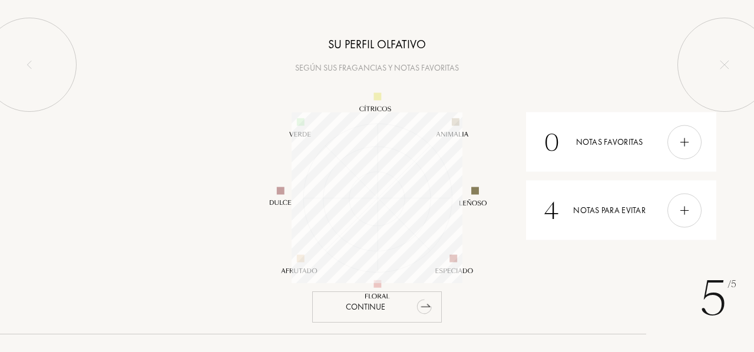
click at [392, 313] on div "Continue" at bounding box center [377, 307] width 130 height 31
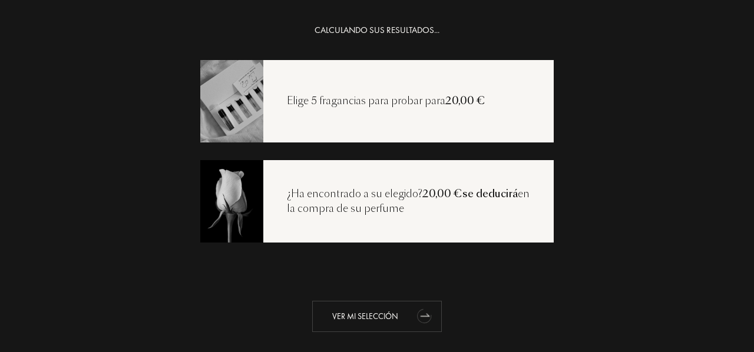
click at [370, 312] on div "Ver mi selección" at bounding box center [377, 316] width 130 height 31
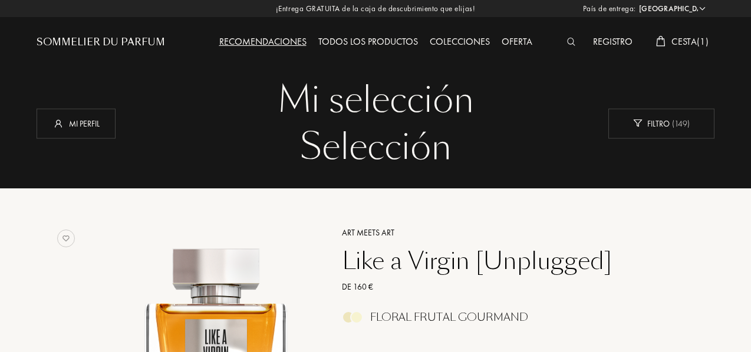
select select "ES"
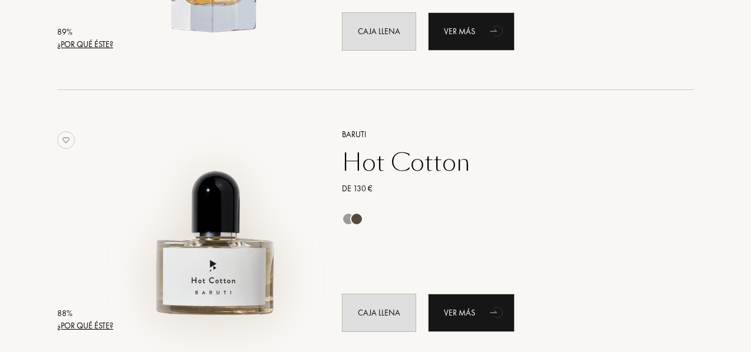
scroll to position [2336, 0]
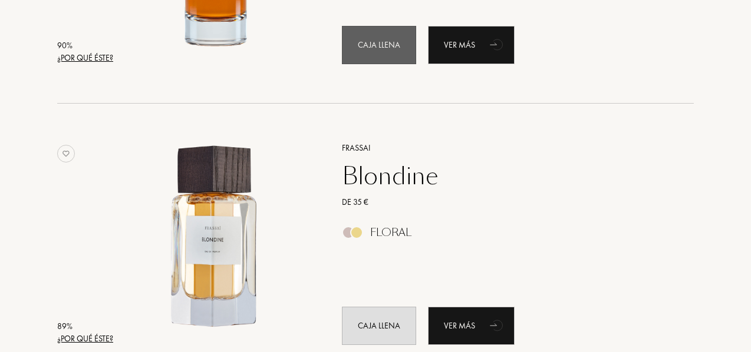
click at [371, 50] on div "Caja llena" at bounding box center [379, 45] width 74 height 38
click at [350, 44] on div "Caja llena" at bounding box center [379, 45] width 74 height 38
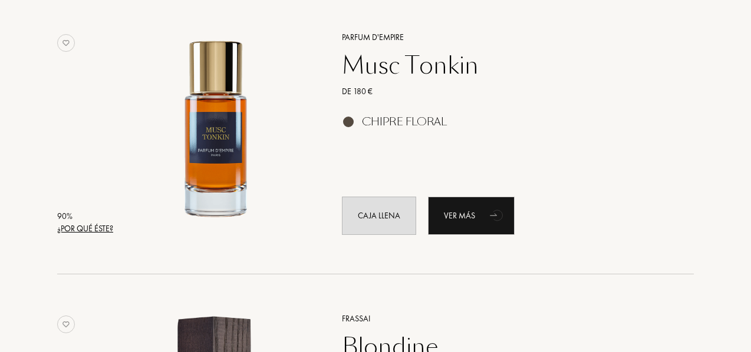
scroll to position [2159, 0]
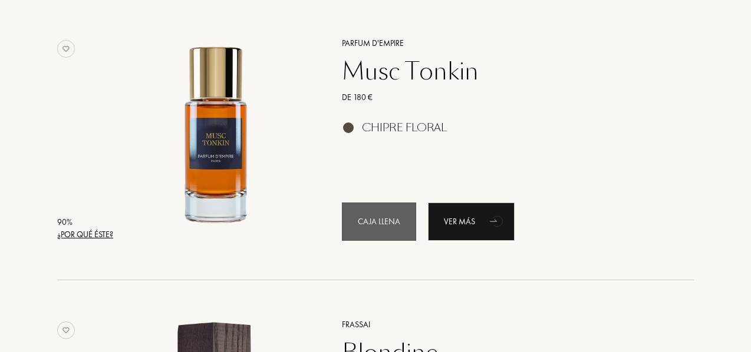
click at [369, 221] on div "Caja llena" at bounding box center [379, 222] width 74 height 38
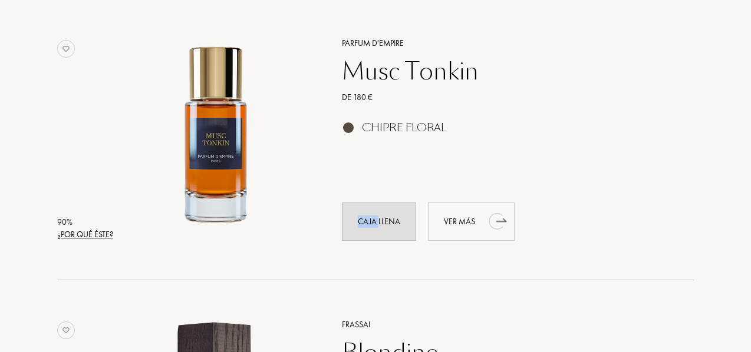
click at [464, 230] on div "Ver más" at bounding box center [471, 222] width 87 height 38
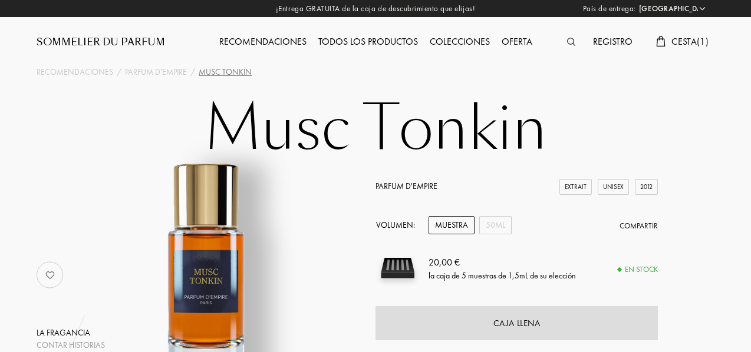
select select "ES"
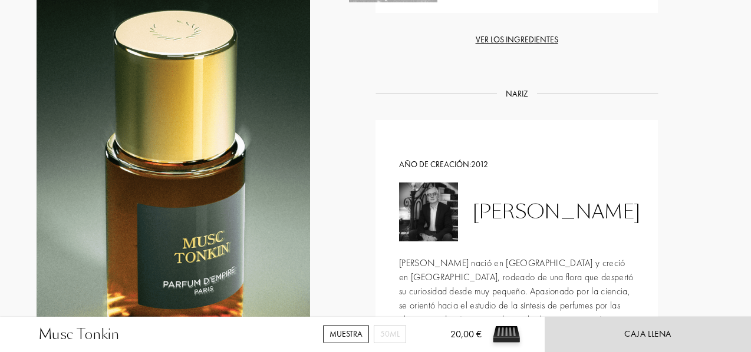
scroll to position [1238, 0]
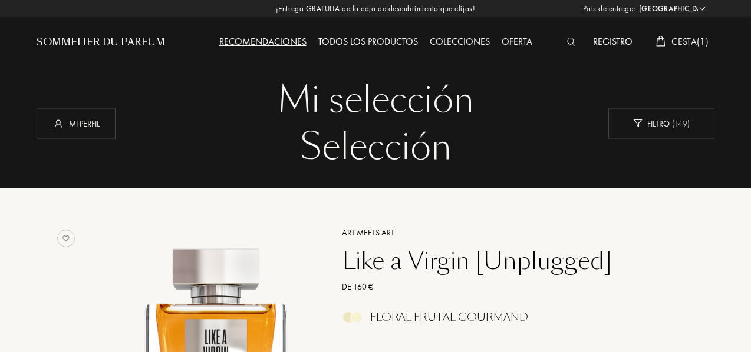
select select "ES"
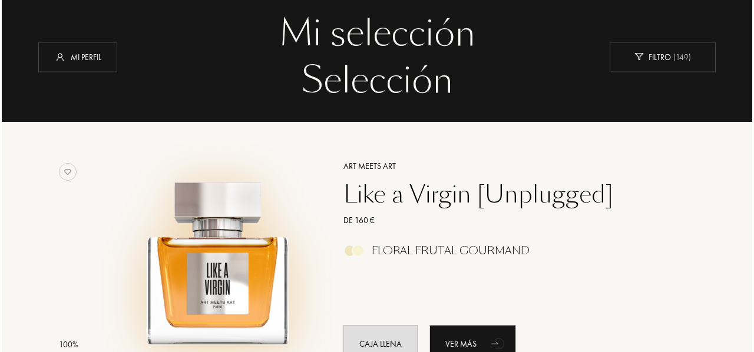
scroll to position [118, 0]
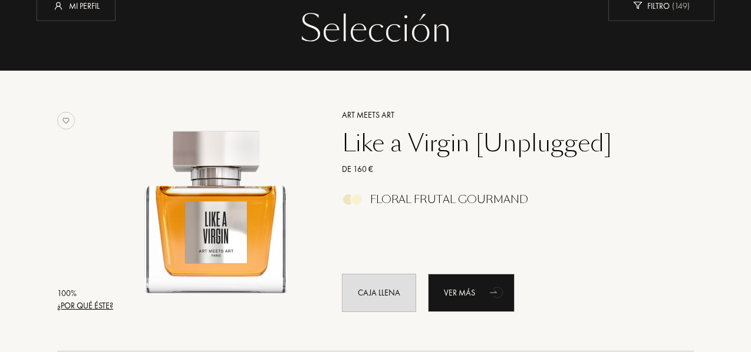
click at [73, 305] on div "¿Por qué éste?" at bounding box center [85, 306] width 56 height 12
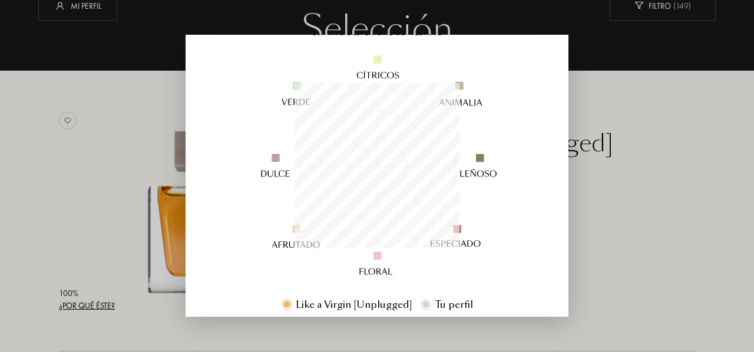
click at [428, 306] on div at bounding box center [426, 304] width 11 height 11
click at [423, 301] on div at bounding box center [426, 304] width 7 height 7
click at [614, 230] on div at bounding box center [377, 176] width 754 height 352
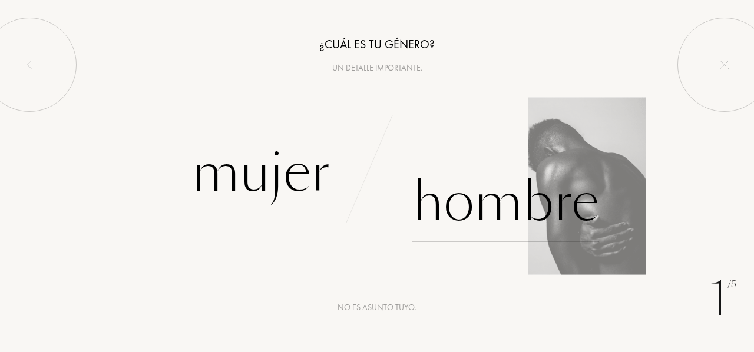
click at [449, 230] on div "Hombre" at bounding box center [506, 203] width 187 height 80
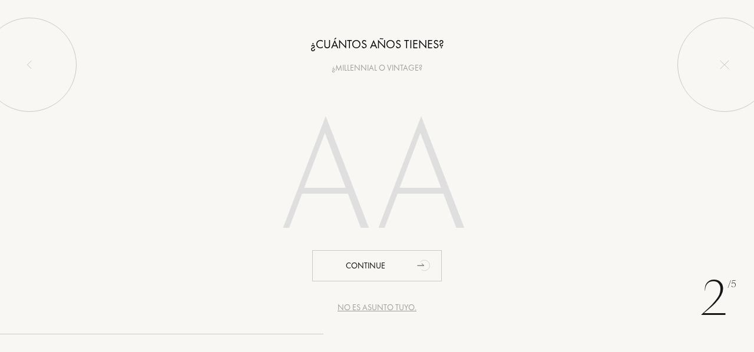
click at [382, 309] on div "No es asunto tuyo." at bounding box center [377, 308] width 79 height 12
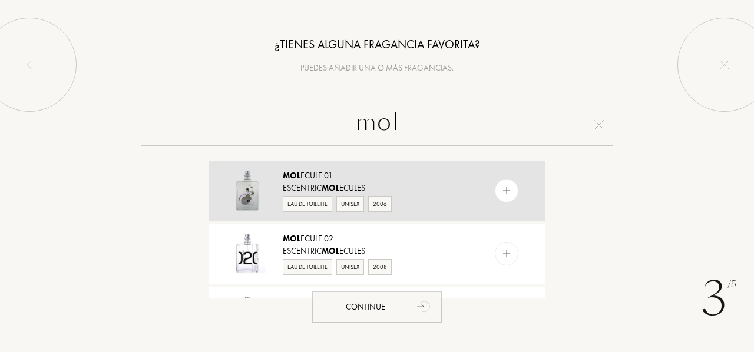
type input "mol"
click at [502, 187] on img at bounding box center [507, 191] width 11 height 11
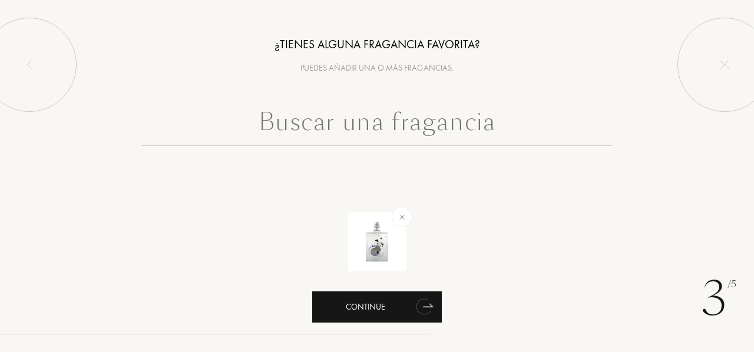
click at [378, 315] on div "Continue" at bounding box center [377, 307] width 130 height 31
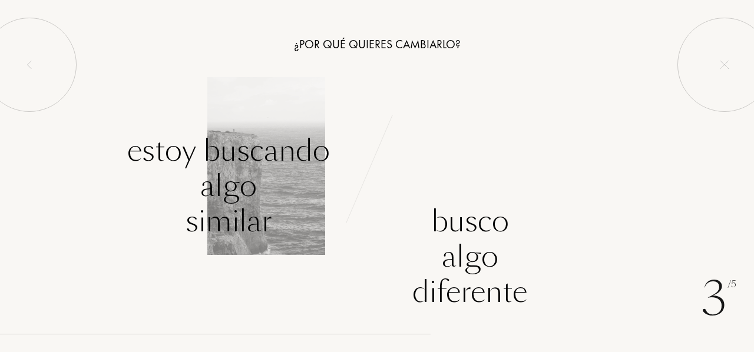
click at [239, 188] on div "Estoy buscando algo similar" at bounding box center [228, 186] width 203 height 106
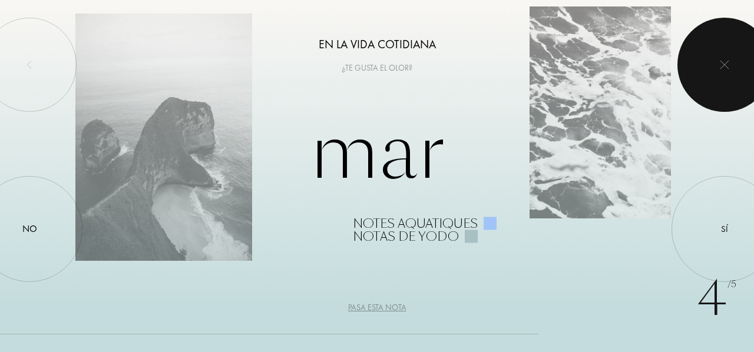
click at [724, 56] on div at bounding box center [725, 65] width 94 height 94
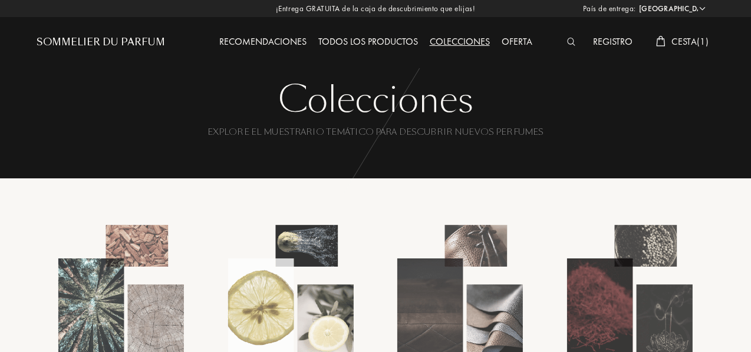
select select "ES"
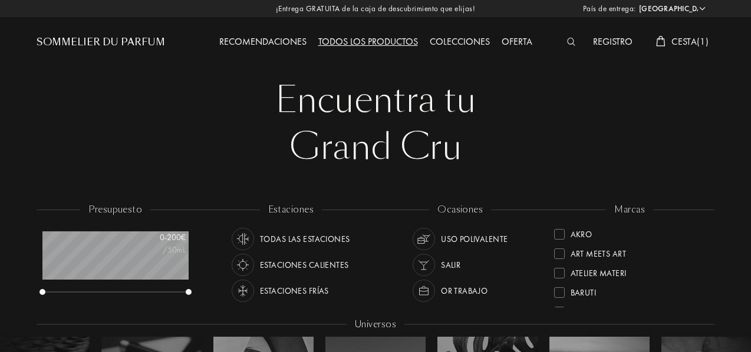
select select "ES"
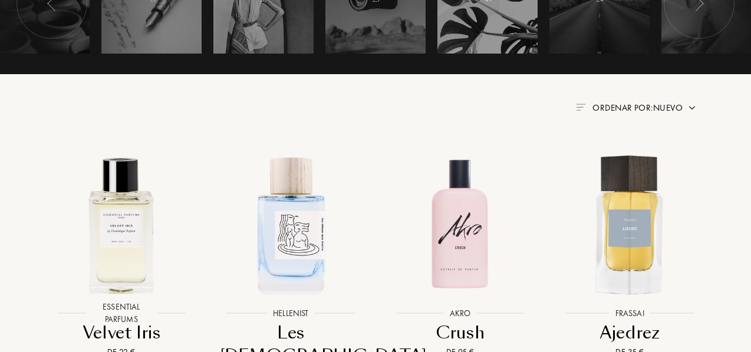
scroll to position [354, 0]
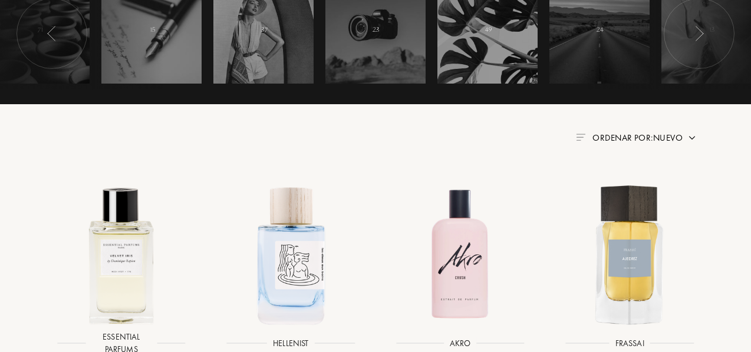
click at [659, 135] on span "Ordenar por: Nuevo" at bounding box center [637, 138] width 90 height 12
click at [367, 140] on div "Ordenar por: Nuevo" at bounding box center [375, 138] width 642 height 14
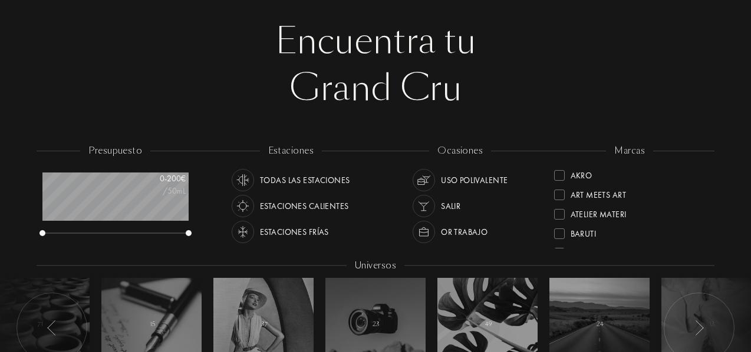
scroll to position [0, 0]
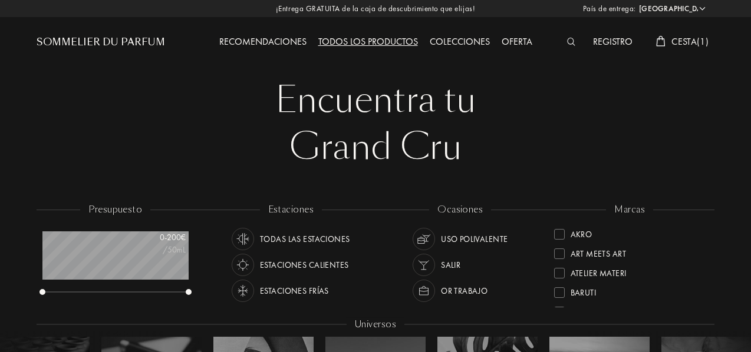
click at [265, 38] on div "Recomendaciones" at bounding box center [262, 42] width 99 height 15
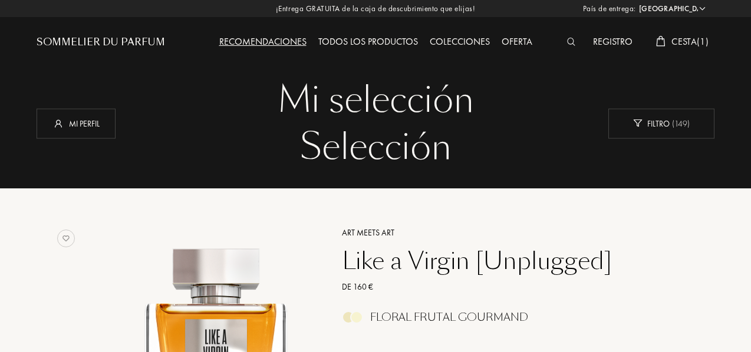
select select "ES"
click at [81, 137] on div "Mi perfil" at bounding box center [76, 123] width 79 height 30
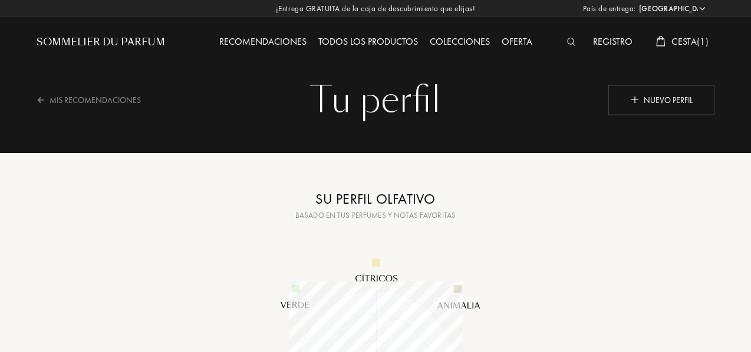
select select "ES"
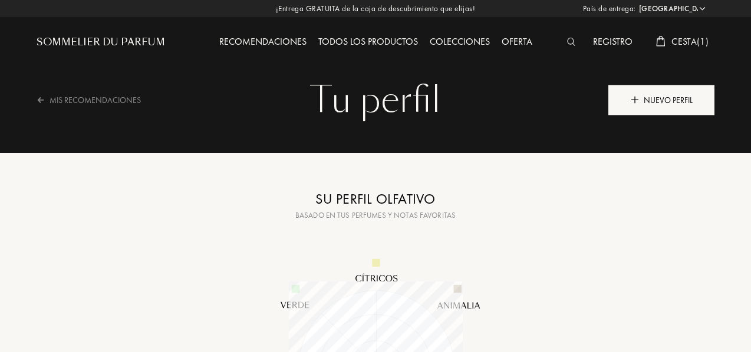
click at [668, 102] on div "Nuevo perfil" at bounding box center [661, 100] width 106 height 30
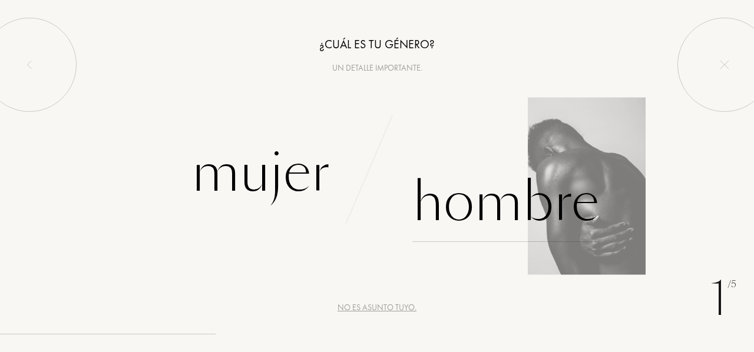
click at [448, 214] on div "Hombre" at bounding box center [506, 203] width 187 height 80
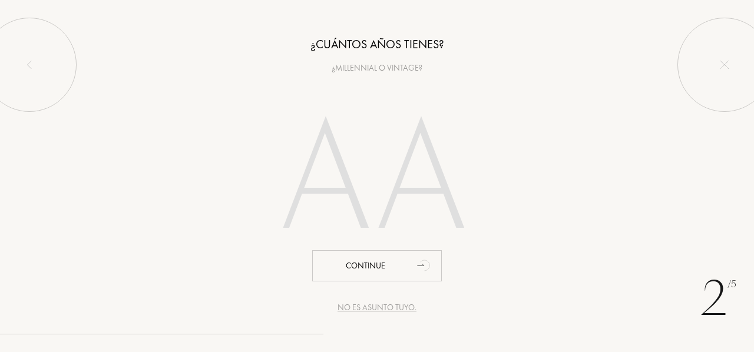
click at [378, 306] on div "No es asunto tuyo." at bounding box center [377, 308] width 79 height 12
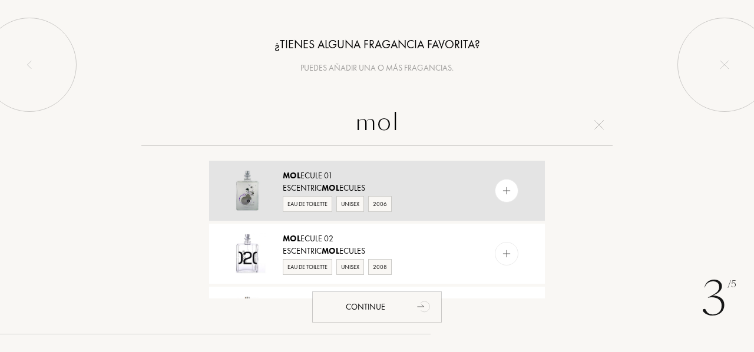
type input "mol"
click at [314, 186] on div "Escentric Mol ecules" at bounding box center [376, 188] width 187 height 12
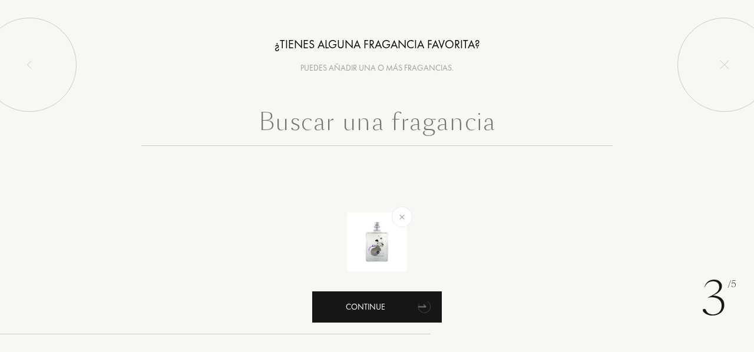
click at [371, 312] on div "Continue" at bounding box center [377, 307] width 130 height 31
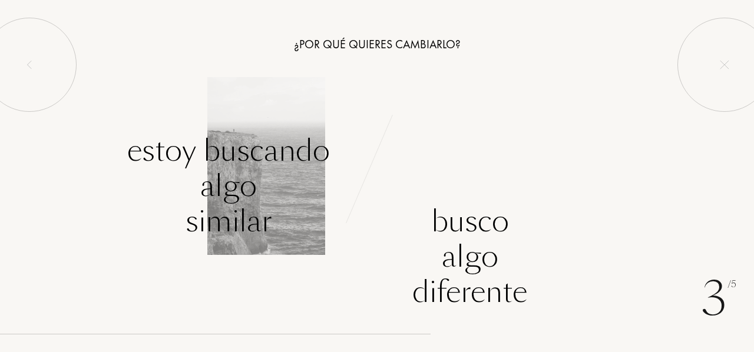
click at [271, 195] on div "Estoy buscando algo similar" at bounding box center [228, 186] width 203 height 106
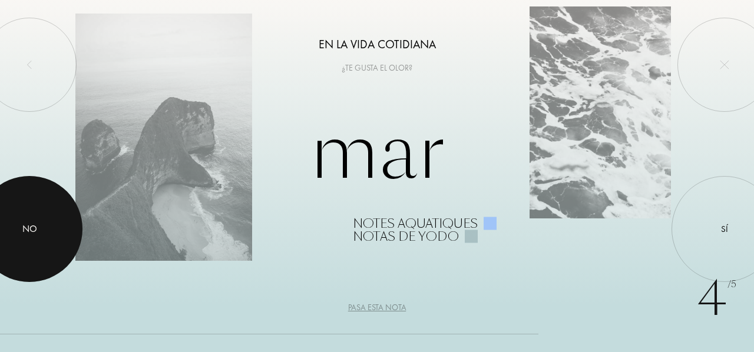
click at [29, 214] on div at bounding box center [29, 229] width 106 height 106
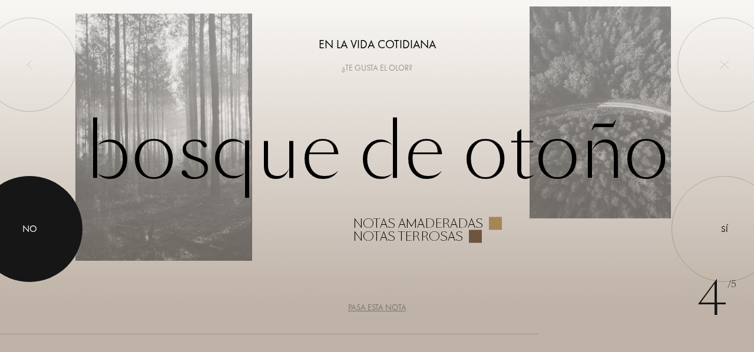
click at [29, 214] on div at bounding box center [29, 229] width 106 height 106
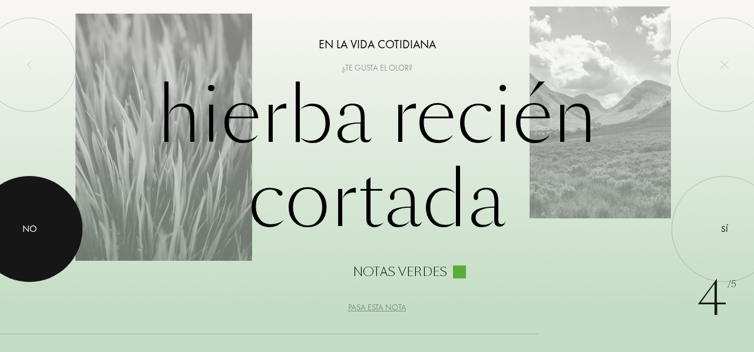
click at [29, 214] on div at bounding box center [29, 229] width 106 height 106
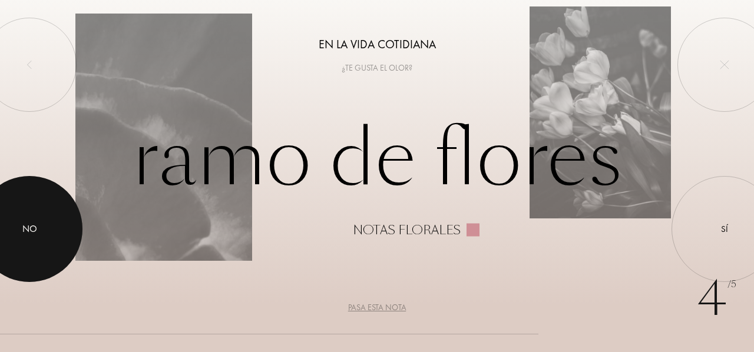
click at [29, 214] on div at bounding box center [29, 229] width 106 height 106
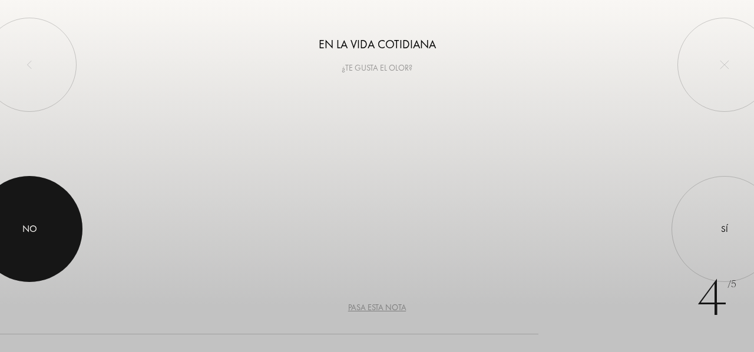
click at [29, 214] on div at bounding box center [29, 229] width 106 height 106
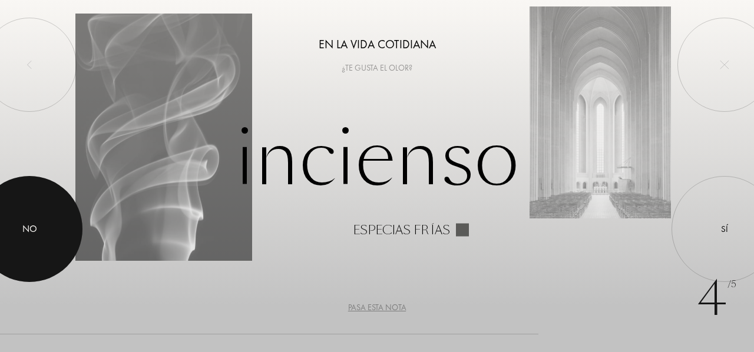
click at [29, 214] on div at bounding box center [29, 229] width 106 height 106
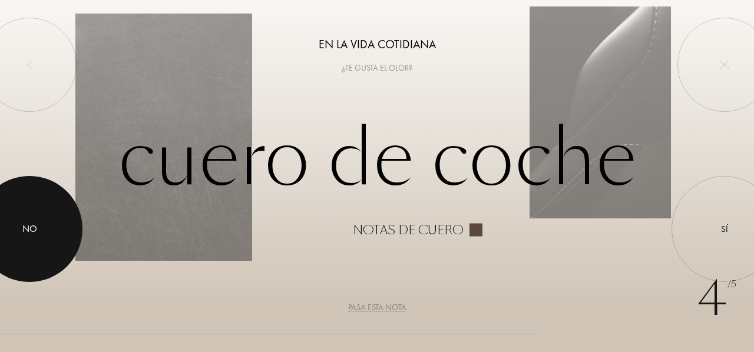
click at [29, 214] on div at bounding box center [29, 229] width 106 height 106
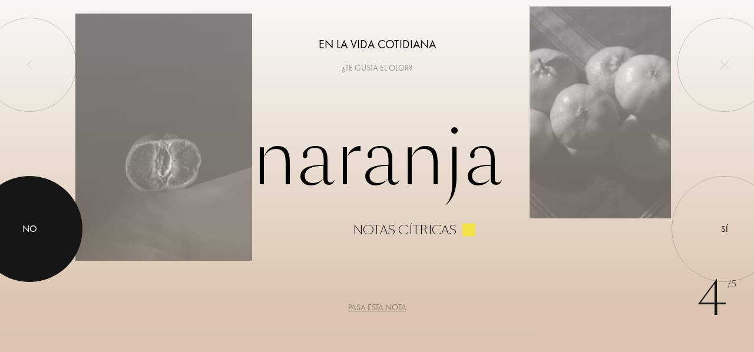
click at [29, 214] on div at bounding box center [29, 229] width 106 height 106
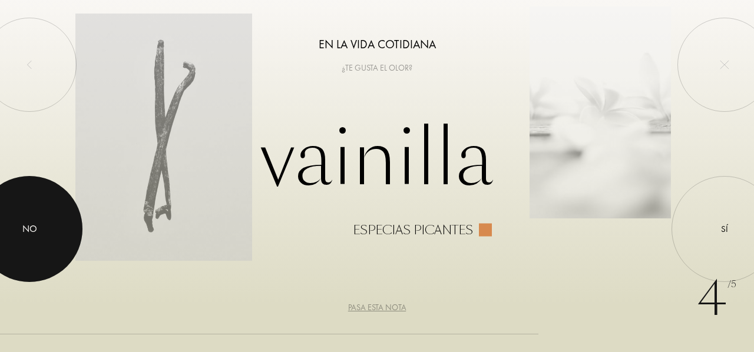
click at [29, 214] on div at bounding box center [29, 229] width 106 height 106
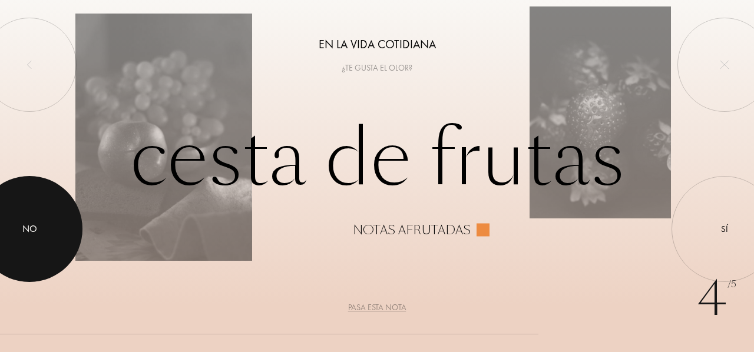
click at [29, 214] on div at bounding box center [29, 229] width 106 height 106
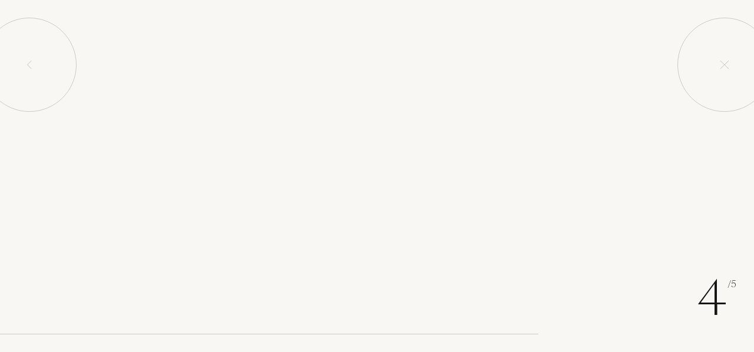
click at [29, 214] on div at bounding box center [29, 229] width 106 height 106
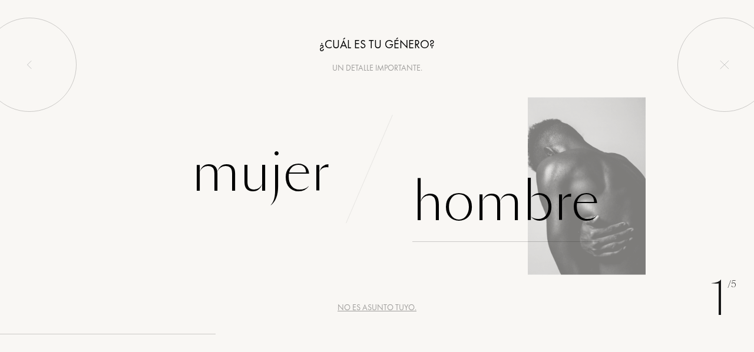
click at [479, 229] on div "Hombre" at bounding box center [506, 203] width 187 height 80
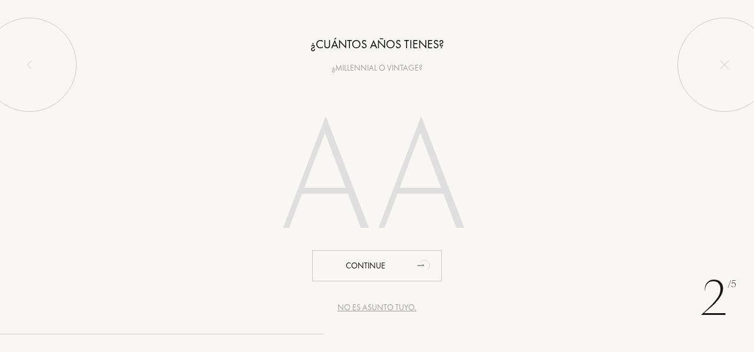
click at [381, 311] on div "No es asunto tuyo." at bounding box center [377, 308] width 79 height 12
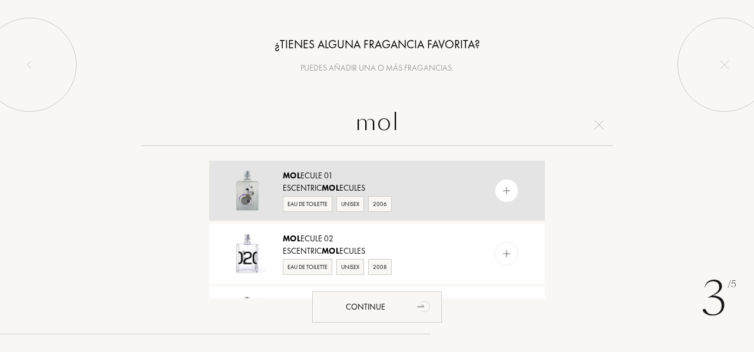
type input "mol"
click at [329, 177] on div "Mol ecule 01" at bounding box center [376, 176] width 187 height 12
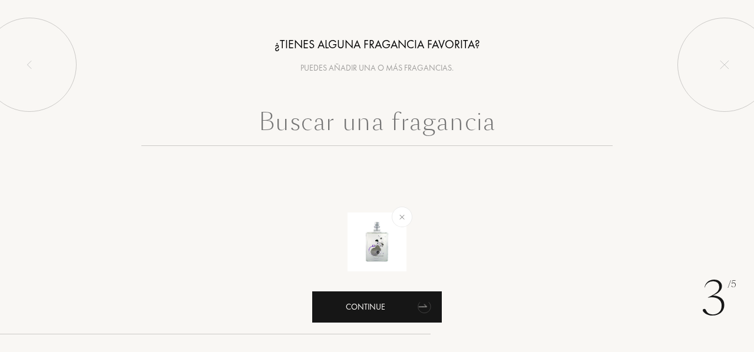
click at [375, 309] on div "Continue" at bounding box center [377, 307] width 130 height 31
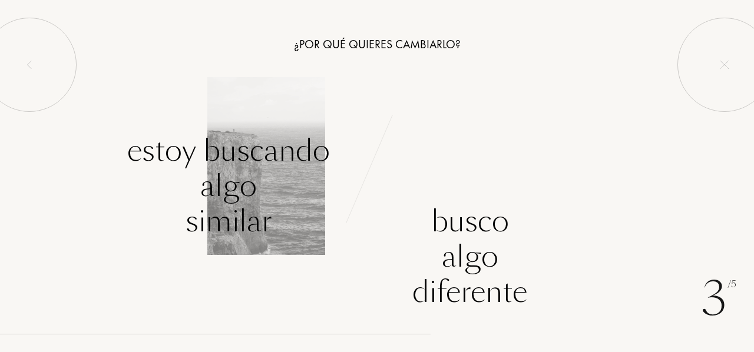
click at [255, 183] on div "Estoy buscando algo similar" at bounding box center [228, 186] width 203 height 106
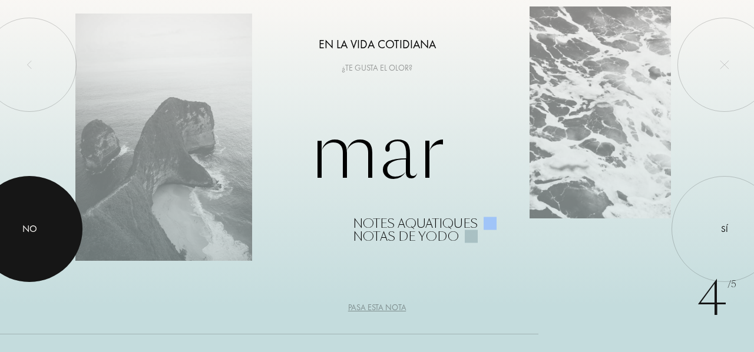
click at [42, 225] on div at bounding box center [29, 229] width 106 height 106
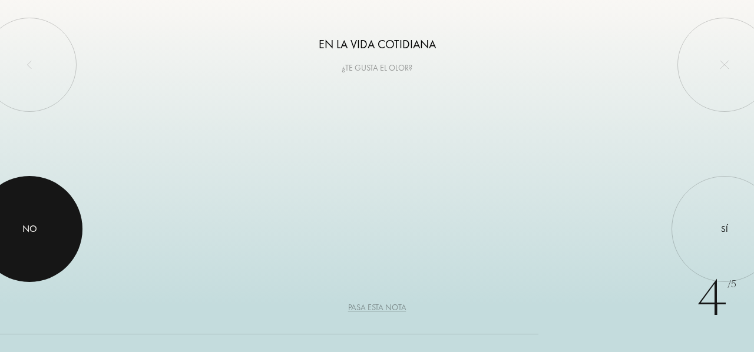
click at [42, 225] on div at bounding box center [29, 229] width 106 height 106
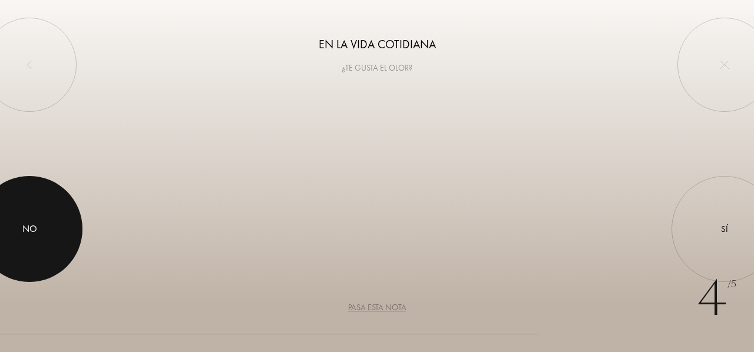
click at [42, 225] on div at bounding box center [29, 229] width 106 height 106
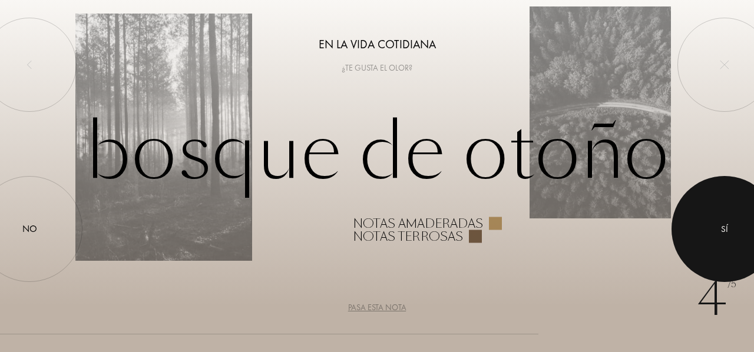
click at [710, 235] on div at bounding box center [725, 229] width 106 height 106
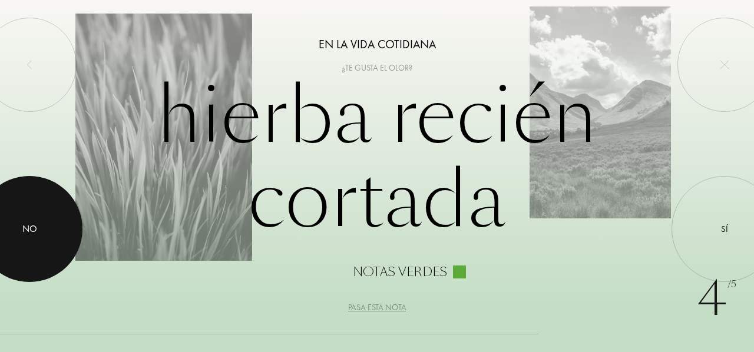
click at [45, 237] on div at bounding box center [29, 229] width 106 height 106
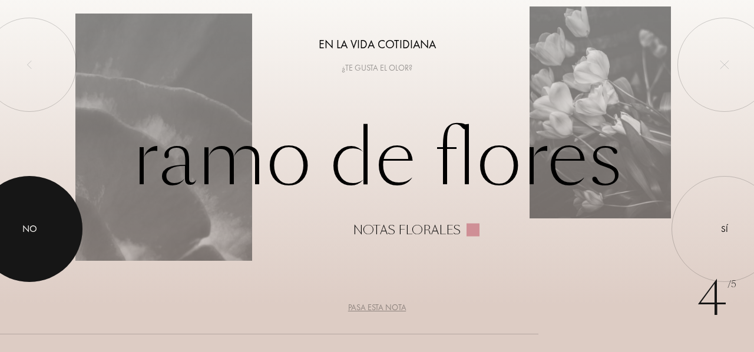
click at [45, 235] on div at bounding box center [29, 229] width 106 height 106
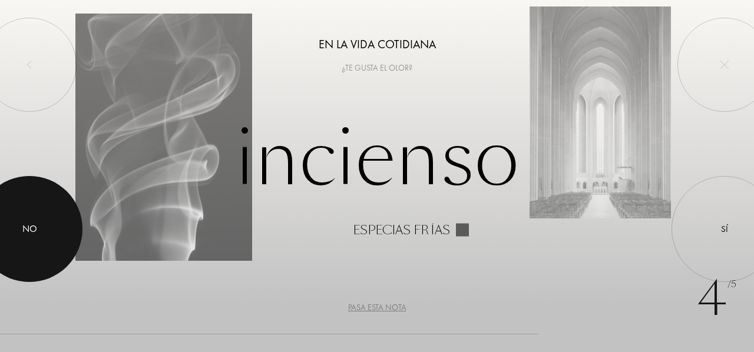
click at [45, 235] on div at bounding box center [29, 229] width 106 height 106
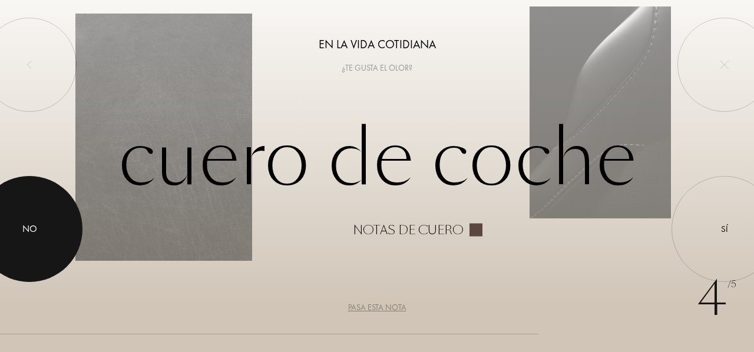
click at [45, 235] on div at bounding box center [29, 229] width 106 height 106
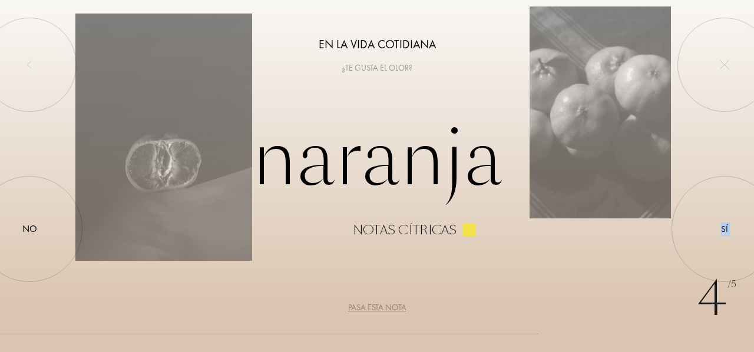
drag, startPoint x: 45, startPoint y: 234, endPoint x: 570, endPoint y: 217, distance: 525.9
click at [570, 104] on div "Naranja Notas cítricas Sí No" at bounding box center [377, 104] width 754 height 0
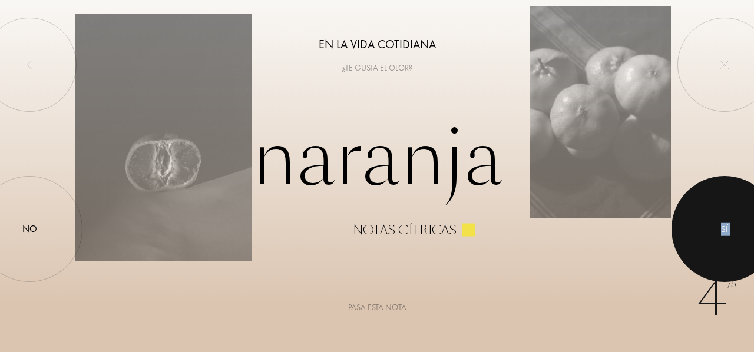
click at [732, 219] on div at bounding box center [725, 229] width 106 height 106
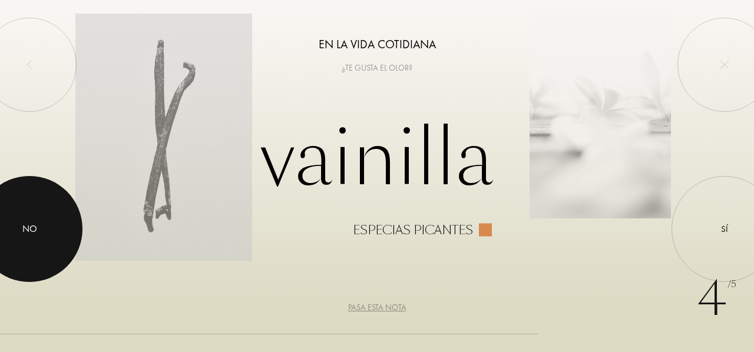
click at [48, 223] on div at bounding box center [29, 229] width 106 height 106
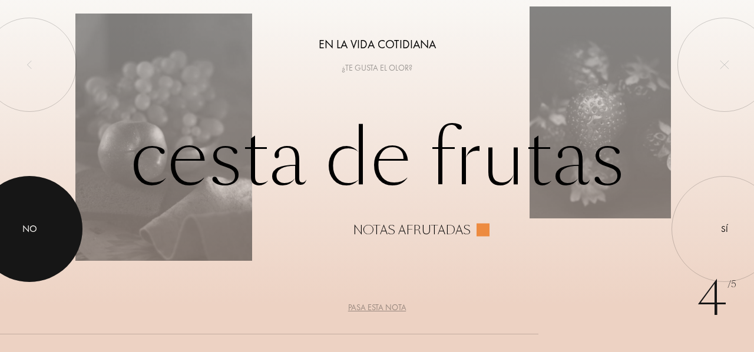
click at [47, 223] on div at bounding box center [29, 229] width 106 height 106
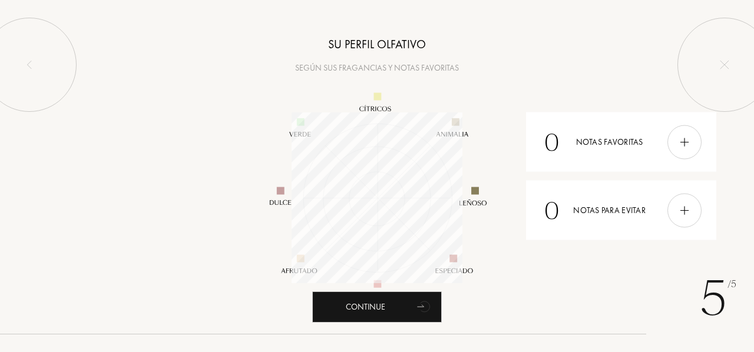
scroll to position [171, 171]
click at [695, 220] on div at bounding box center [685, 210] width 34 height 34
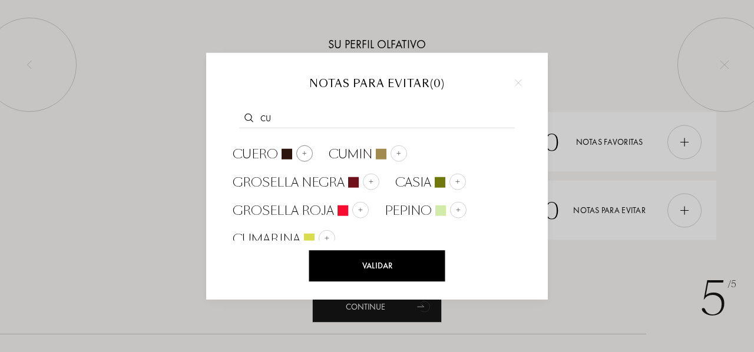
type input "cu"
click at [304, 159] on div at bounding box center [304, 153] width 17 height 17
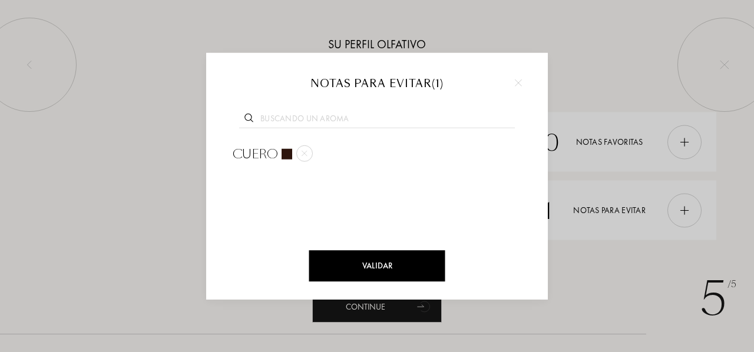
click at [310, 114] on input "text" at bounding box center [377, 120] width 276 height 16
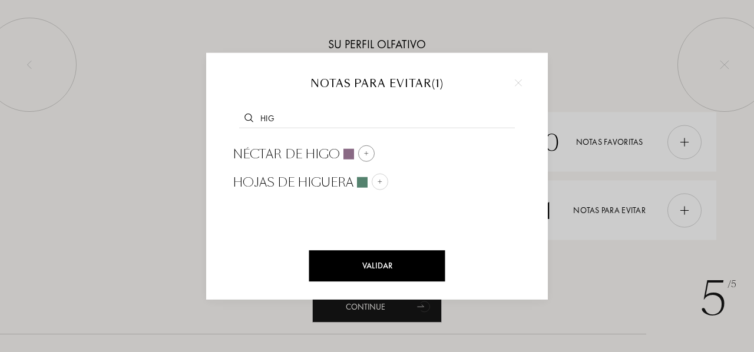
type input "hig"
click at [367, 154] on img at bounding box center [367, 153] width 6 height 6
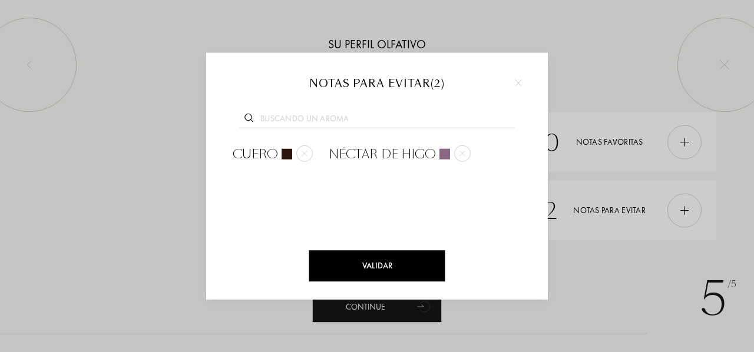
click at [348, 122] on input "text" at bounding box center [377, 120] width 276 height 16
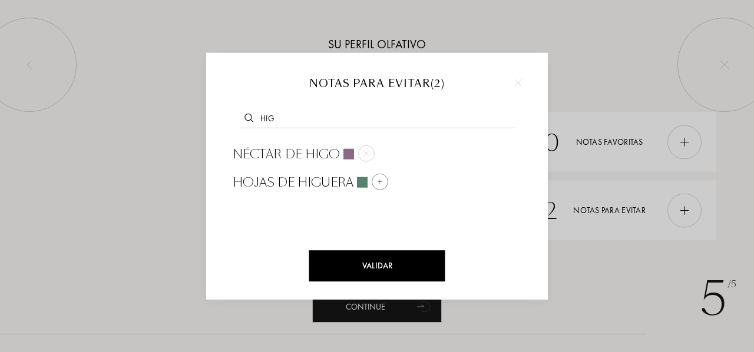
type input "hig"
click at [382, 182] on div at bounding box center [380, 181] width 17 height 17
click at [336, 116] on input "text" at bounding box center [377, 120] width 276 height 16
type input "ou"
click at [364, 152] on img at bounding box center [365, 153] width 6 height 6
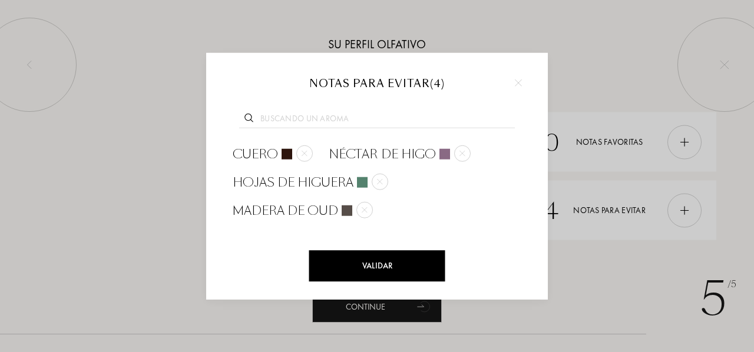
click at [303, 118] on input "text" at bounding box center [377, 120] width 276 height 16
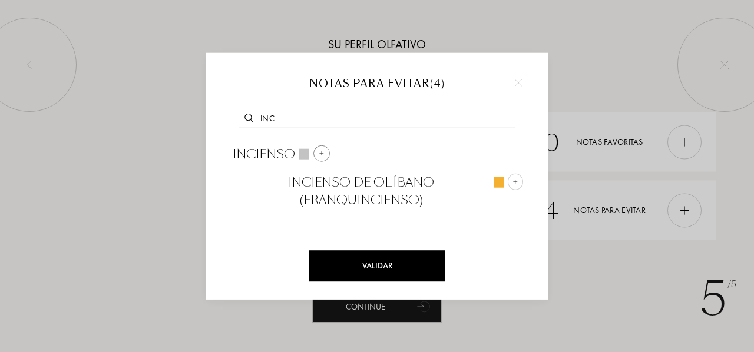
type input "inc"
click at [326, 155] on div at bounding box center [322, 153] width 17 height 17
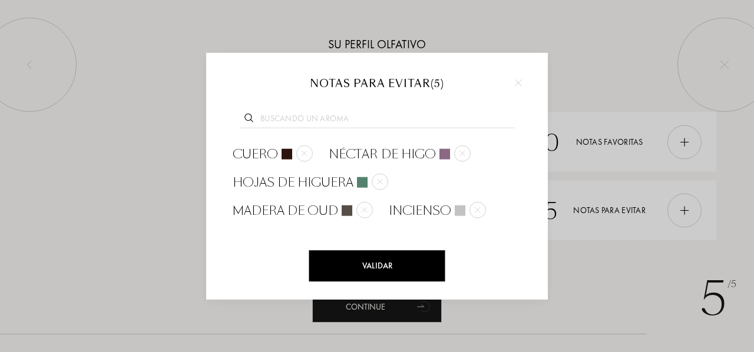
click at [354, 116] on input "text" at bounding box center [377, 120] width 276 height 16
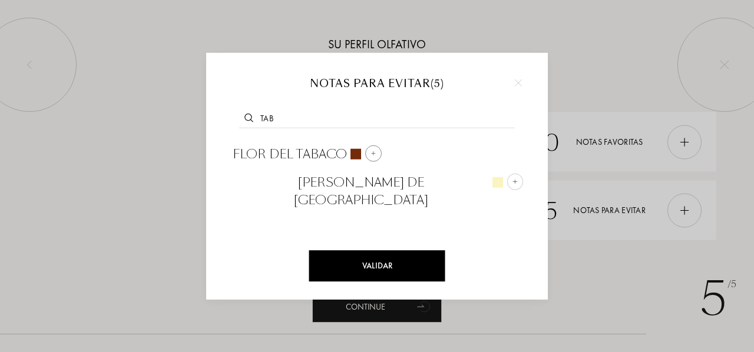
type input "tab"
click at [373, 152] on img at bounding box center [374, 153] width 6 height 6
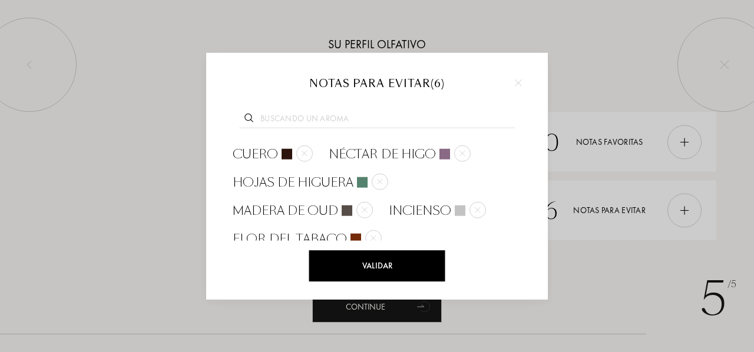
click at [335, 118] on input "text" at bounding box center [377, 120] width 276 height 16
click at [382, 265] on div "Validar" at bounding box center [377, 265] width 136 height 31
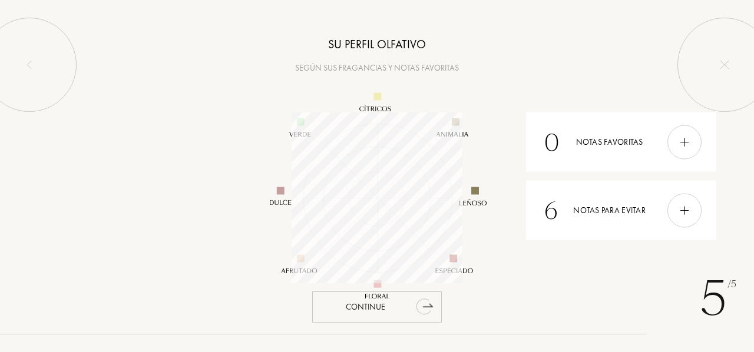
click at [368, 308] on div "Continue" at bounding box center [377, 307] width 130 height 31
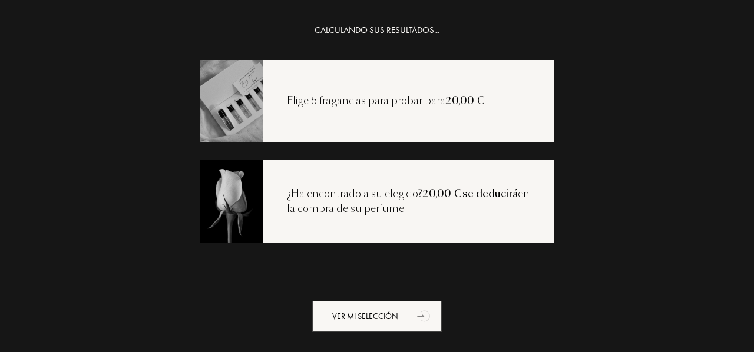
scroll to position [24, 0]
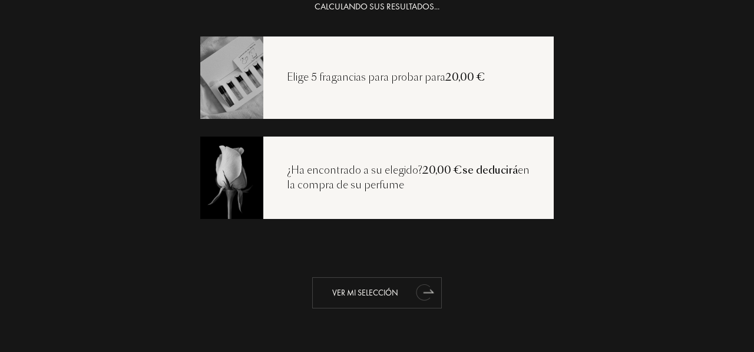
click at [370, 297] on div "Ver mi selección" at bounding box center [377, 293] width 130 height 31
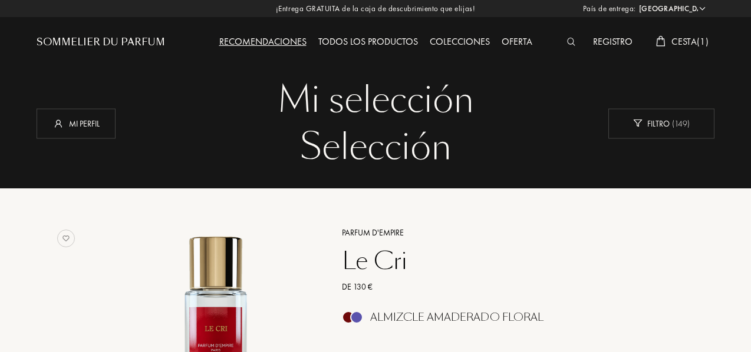
select select "ES"
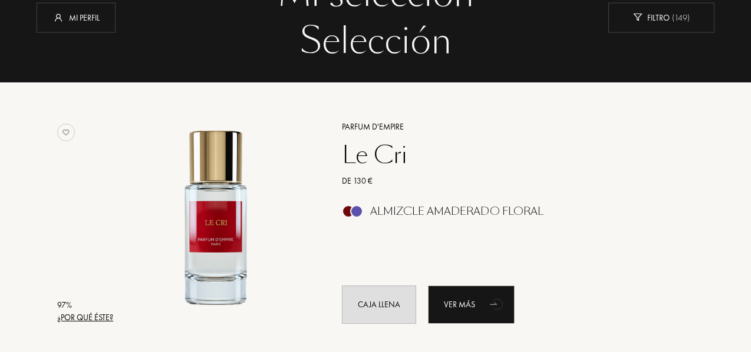
scroll to position [118, 0]
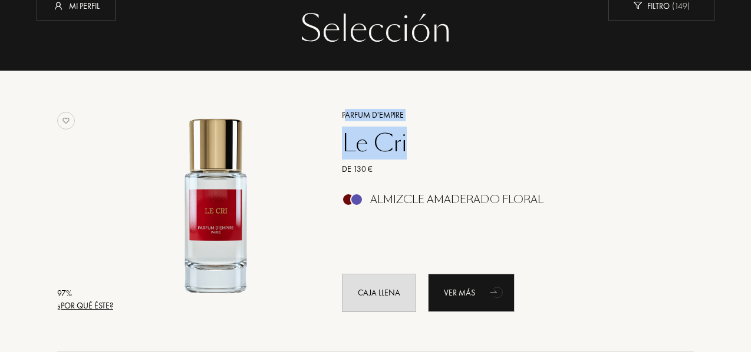
drag, startPoint x: 345, startPoint y: 96, endPoint x: 406, endPoint y: 147, distance: 79.1
click at [407, 147] on div "Parfum d'Empire Le Cri De 130 € Almizcle Amaderado Floral Caja llena Ver más" at bounding box center [504, 210] width 361 height 232
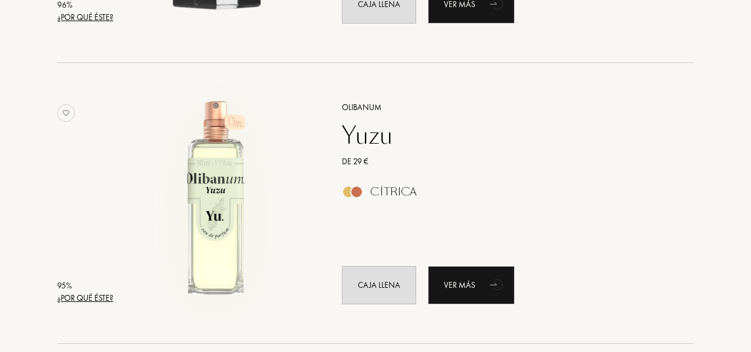
scroll to position [707, 0]
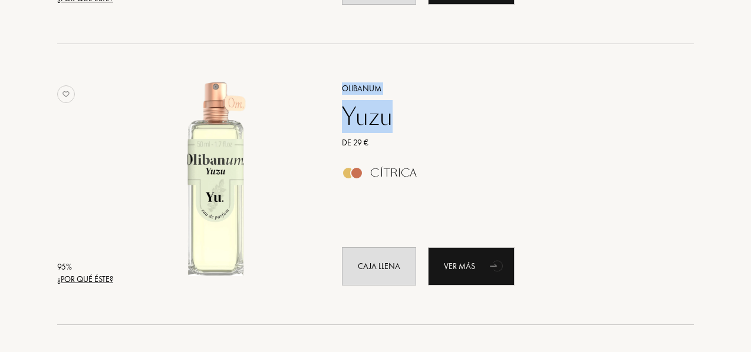
drag, startPoint x: 341, startPoint y: 77, endPoint x: 396, endPoint y: 127, distance: 73.9
click at [396, 127] on div "Olibanum Yuzu De 29 € Cítrica Caja llena Ver más" at bounding box center [504, 184] width 361 height 232
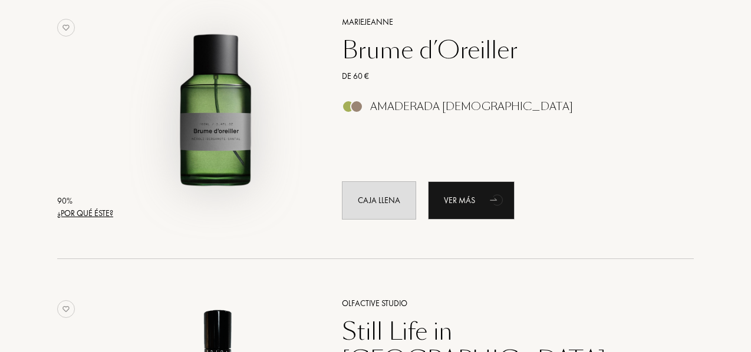
scroll to position [2122, 0]
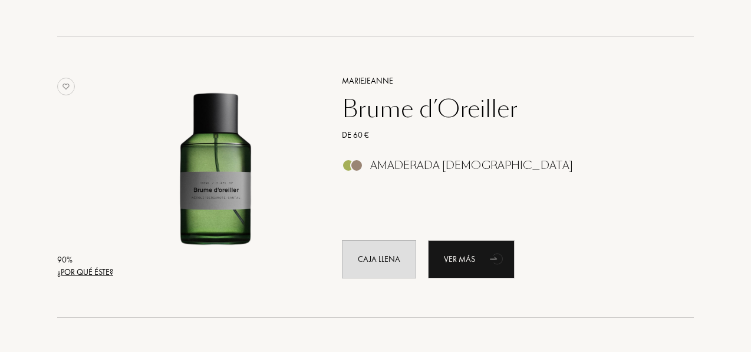
click at [344, 70] on div "MarieJeanne Brume d’Oreiller De 60 € Amaderada Aromática Caja llena Ver más" at bounding box center [504, 176] width 361 height 232
click at [387, 98] on div "Brume d’Oreiller" at bounding box center [505, 109] width 344 height 28
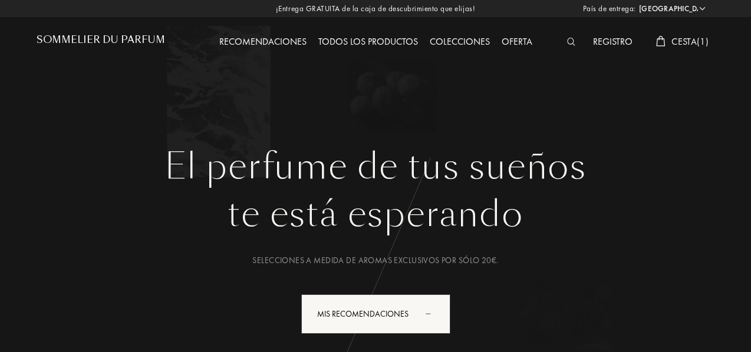
select select "ES"
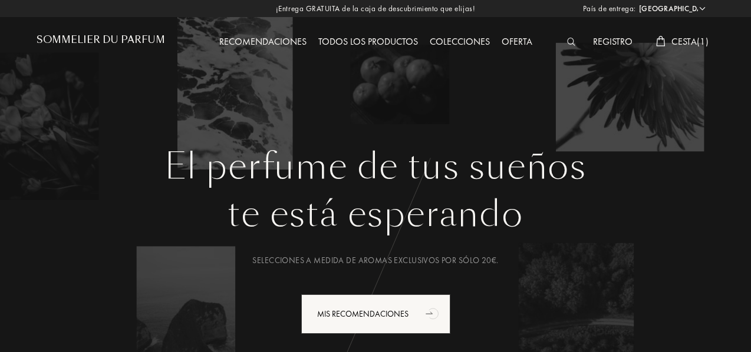
click at [565, 48] on div at bounding box center [574, 42] width 27 height 15
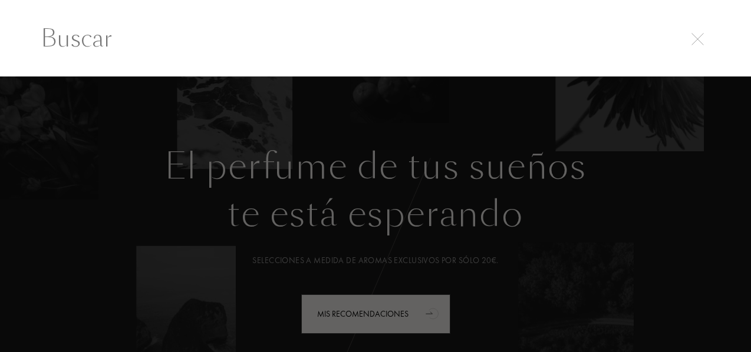
scroll to position [1, 0]
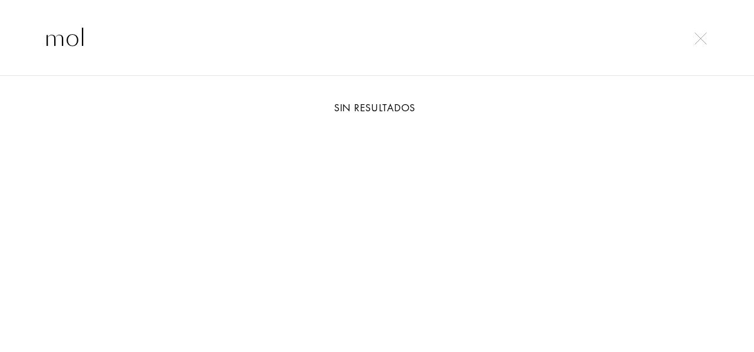
click at [108, 27] on input "mol" at bounding box center [377, 37] width 713 height 35
type input "mole"
click at [705, 43] on img at bounding box center [701, 38] width 12 height 12
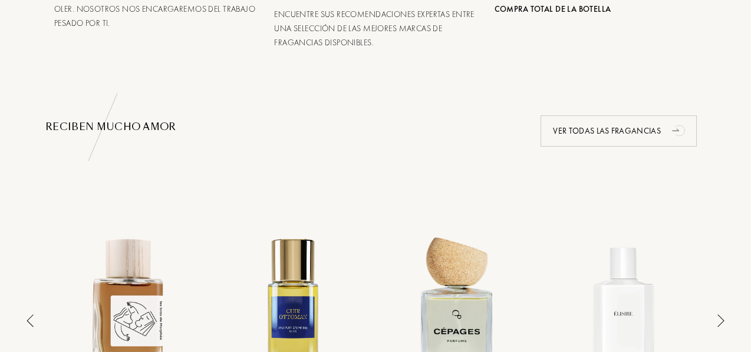
scroll to position [707, 0]
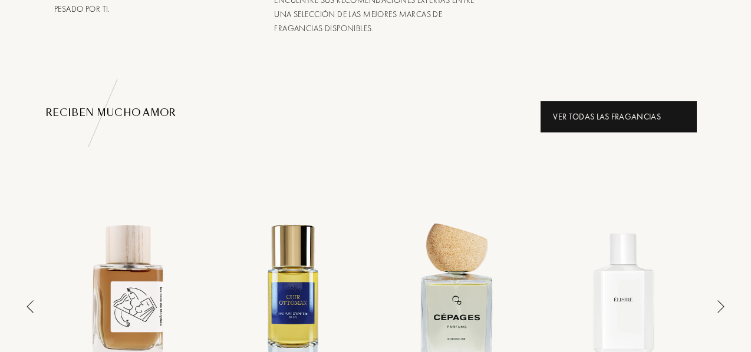
click at [575, 121] on div "Ver todas las fragancias" at bounding box center [618, 116] width 156 height 31
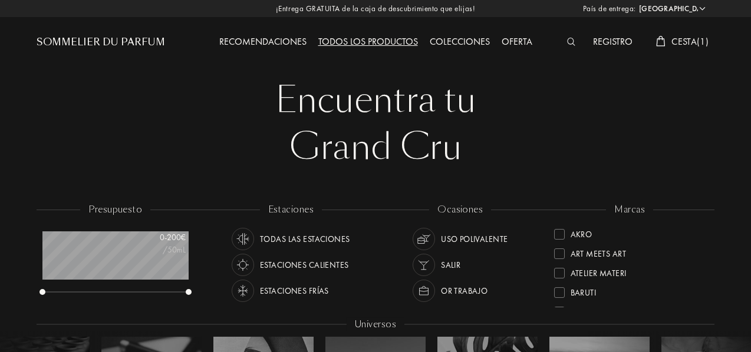
select select "ES"
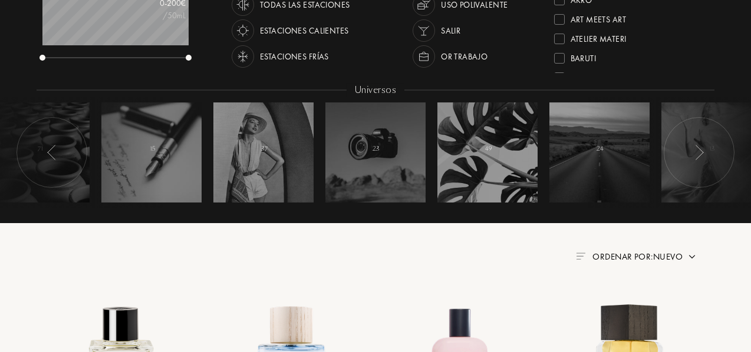
scroll to position [236, 0]
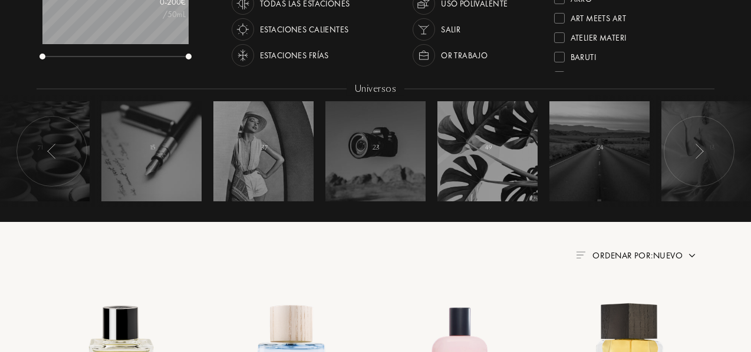
click at [632, 258] on span "Ordenar por: Nuevo" at bounding box center [637, 256] width 90 height 12
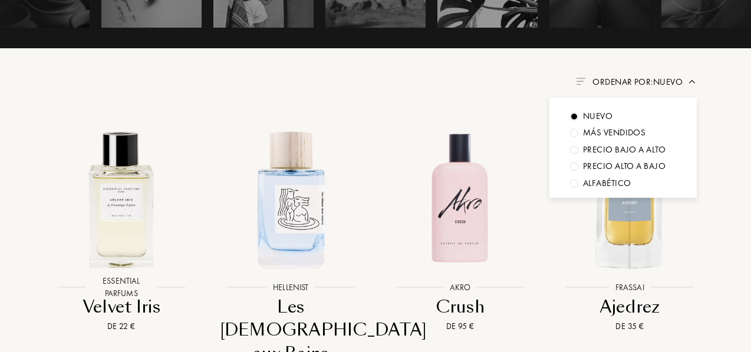
scroll to position [413, 0]
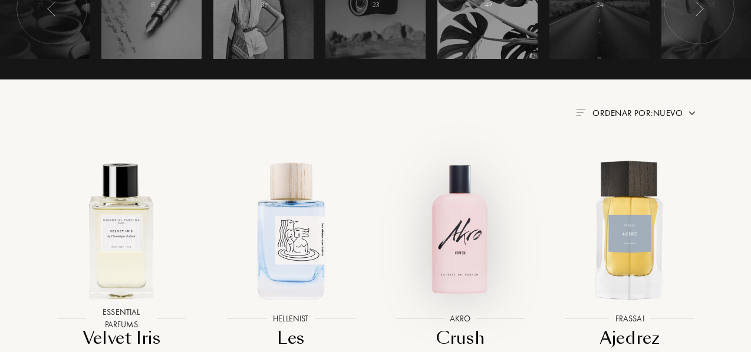
scroll to position [118, 0]
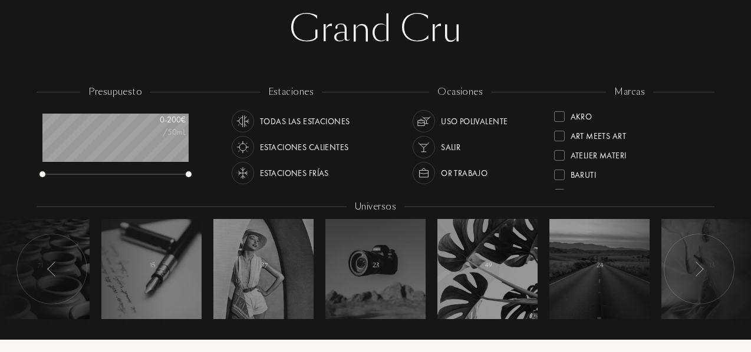
click at [467, 171] on div "or trabajo" at bounding box center [464, 173] width 47 height 22
click at [479, 119] on div "Uso polivalente" at bounding box center [474, 121] width 67 height 22
click at [468, 169] on div "or trabajo" at bounding box center [464, 173] width 47 height 22
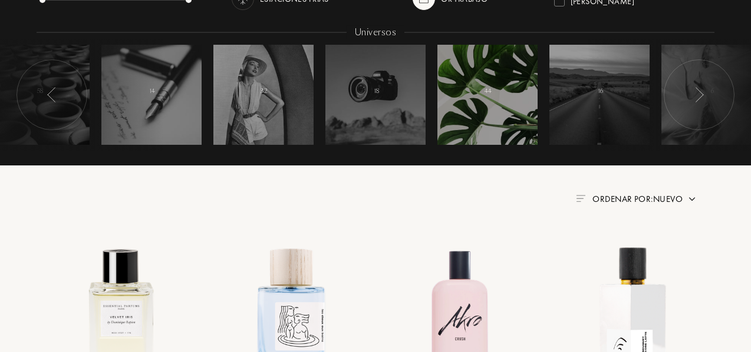
scroll to position [295, 0]
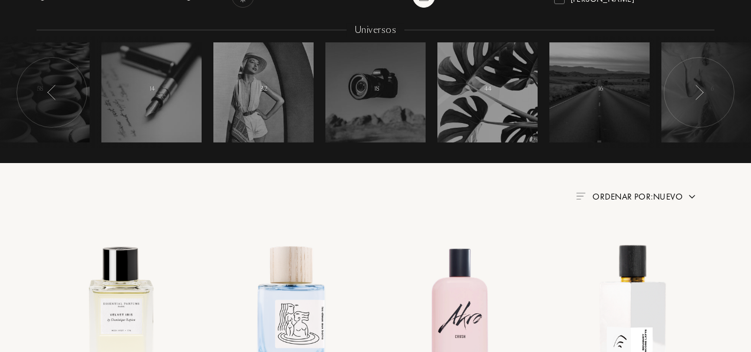
click at [690, 103] on div at bounding box center [699, 92] width 71 height 71
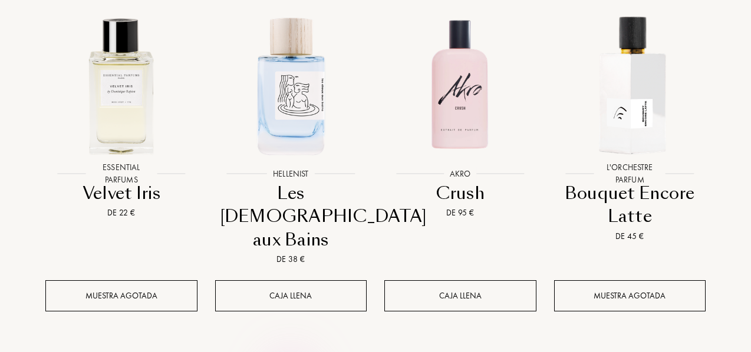
scroll to position [589, 0]
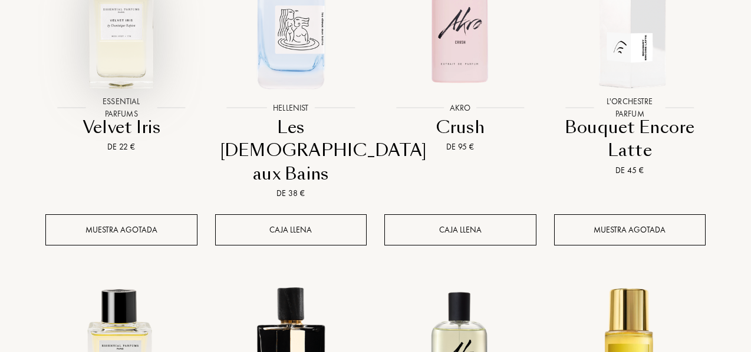
click at [141, 53] on img at bounding box center [121, 19] width 153 height 153
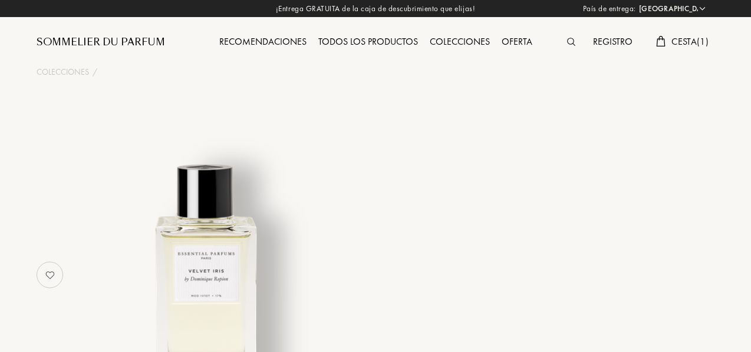
select select "ES"
select select "3"
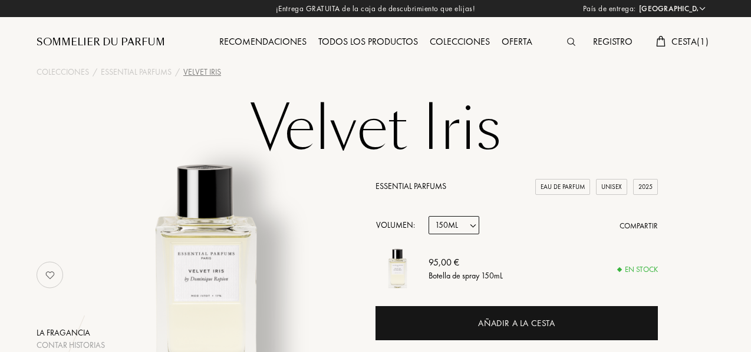
click at [447, 233] on select "Muestra 10mL 100mL 150mL" at bounding box center [453, 225] width 51 height 18
select select "0"
click at [428, 217] on select "Muestra 10mL 100mL 150mL" at bounding box center [453, 225] width 51 height 18
select select "0"
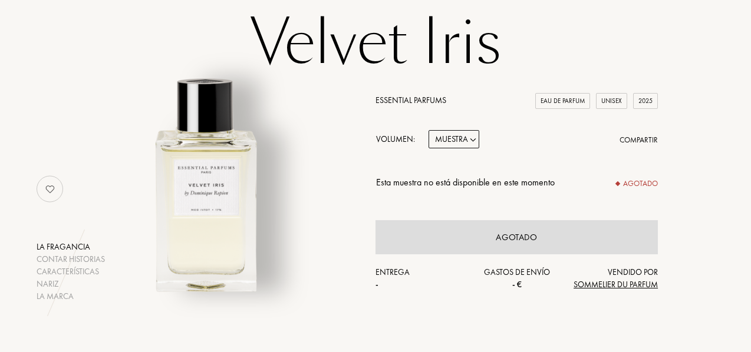
scroll to position [118, 0]
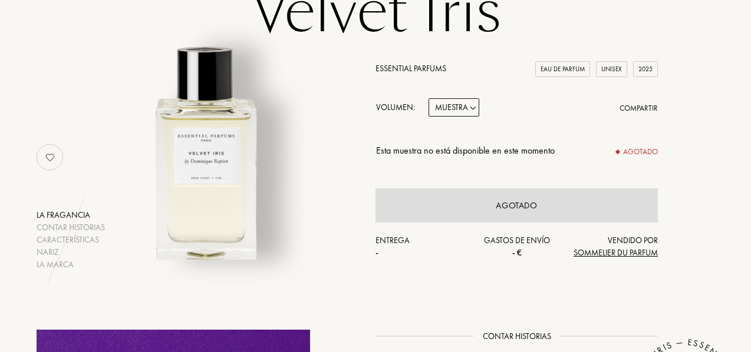
click at [460, 110] on select "Muestra 10mL 100mL 150mL" at bounding box center [453, 107] width 51 height 18
select select "1"
click at [428, 99] on select "Muestra 10mL 100mL 150mL" at bounding box center [453, 107] width 51 height 18
select select "1"
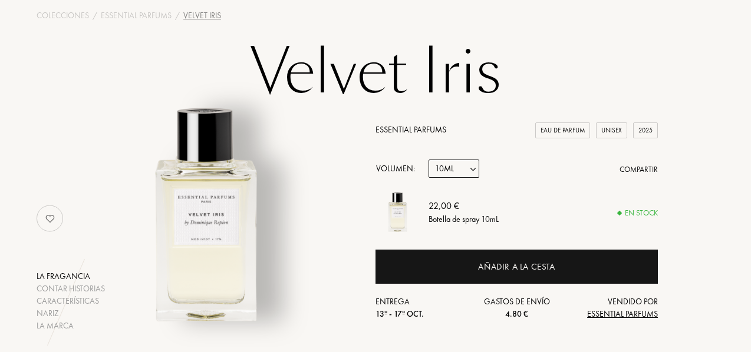
scroll to position [0, 0]
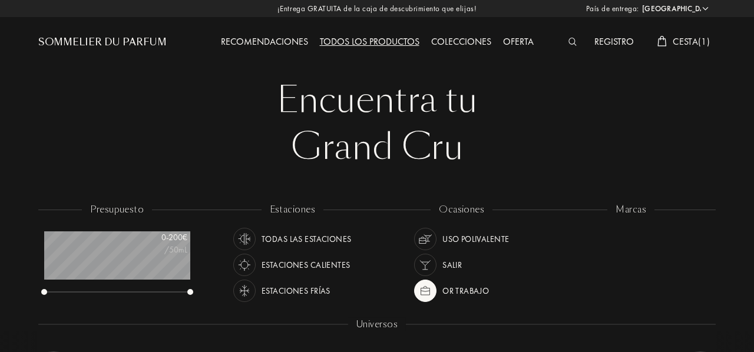
select select "ES"
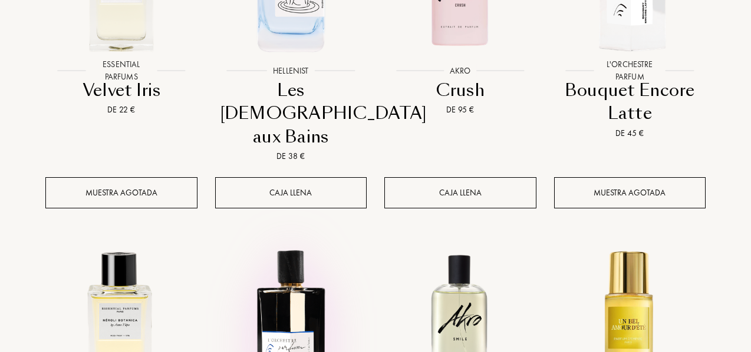
scroll to position [589, 0]
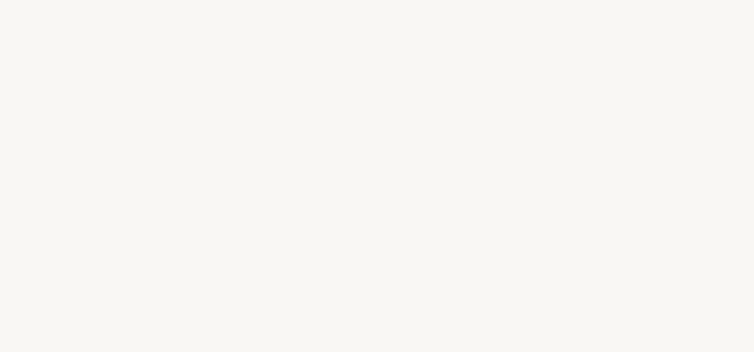
select select "ES"
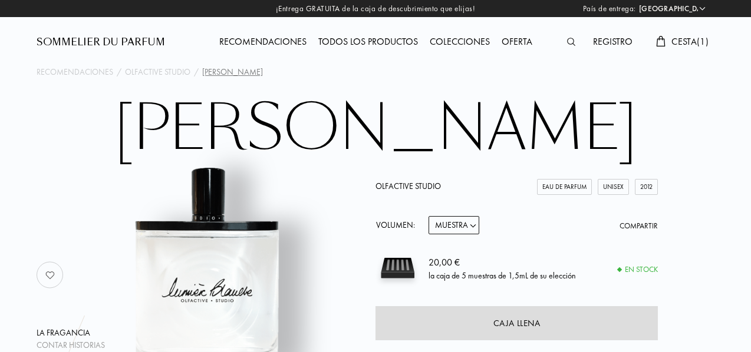
drag, startPoint x: 161, startPoint y: 124, endPoint x: 616, endPoint y: 146, distance: 455.5
click at [616, 146] on h1 "Lumière Blanche" at bounding box center [375, 129] width 589 height 65
click at [361, 42] on div "Todos los productos" at bounding box center [367, 42] width 111 height 15
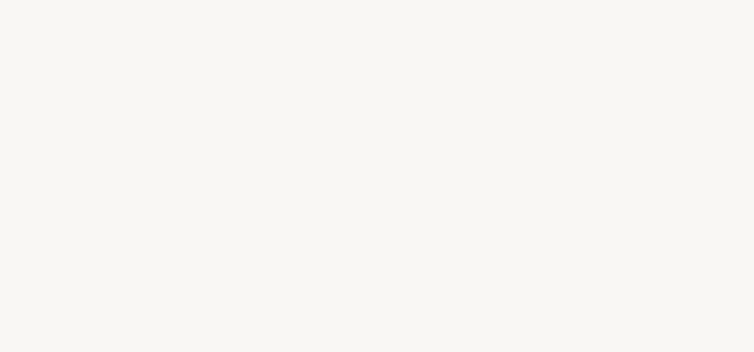
select select "ES"
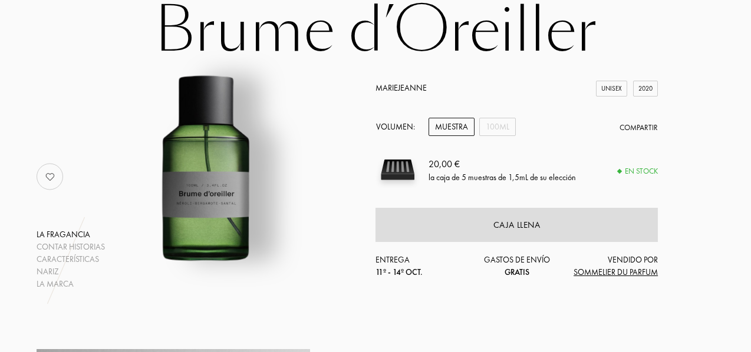
scroll to position [118, 0]
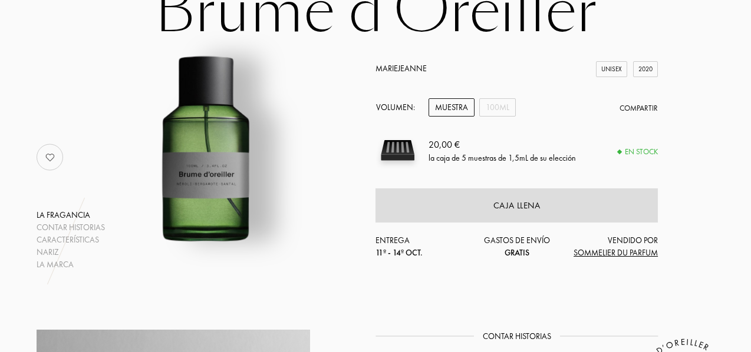
click at [460, 111] on div "Muestra" at bounding box center [451, 107] width 46 height 18
click at [493, 108] on div "100mL" at bounding box center [497, 107] width 37 height 18
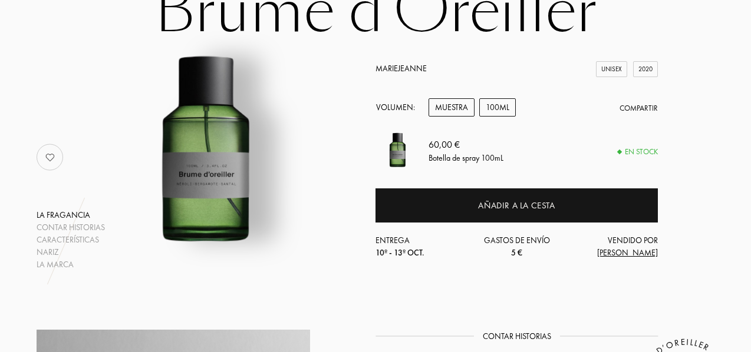
click at [457, 110] on div "Muestra" at bounding box center [451, 107] width 46 height 18
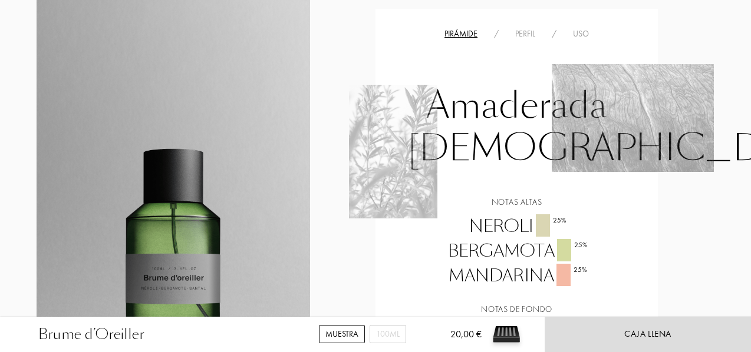
scroll to position [707, 0]
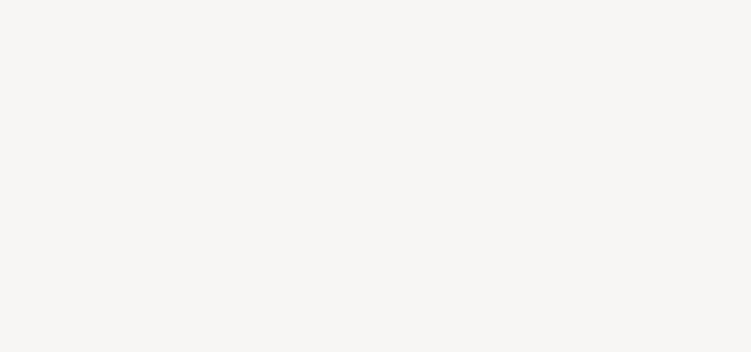
select select "ES"
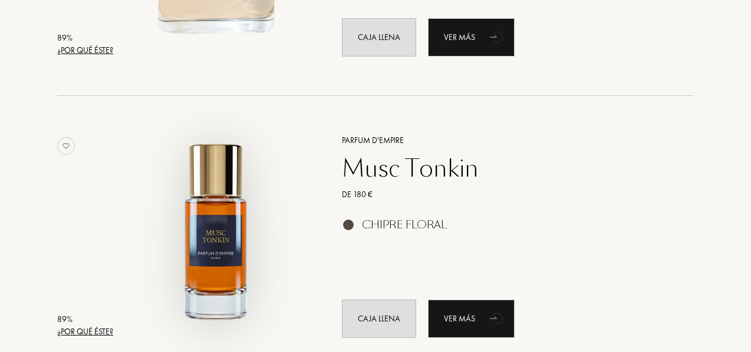
scroll to position [2652, 0]
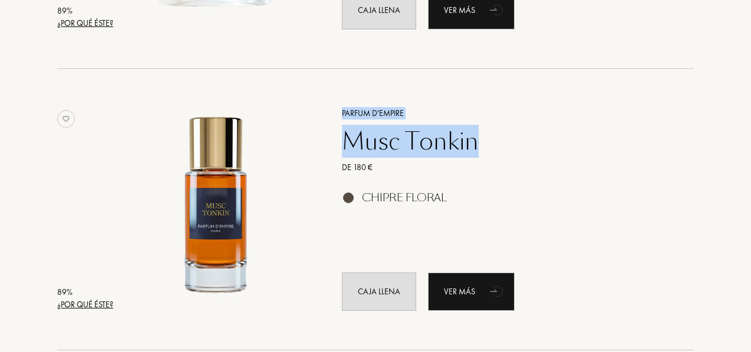
drag, startPoint x: 342, startPoint y: 105, endPoint x: 468, endPoint y: 137, distance: 129.5
click at [487, 133] on div "Parfum d'Empire Musc Tonkin De 180 € Chipre Floral Caja llena Ver más" at bounding box center [504, 209] width 361 height 232
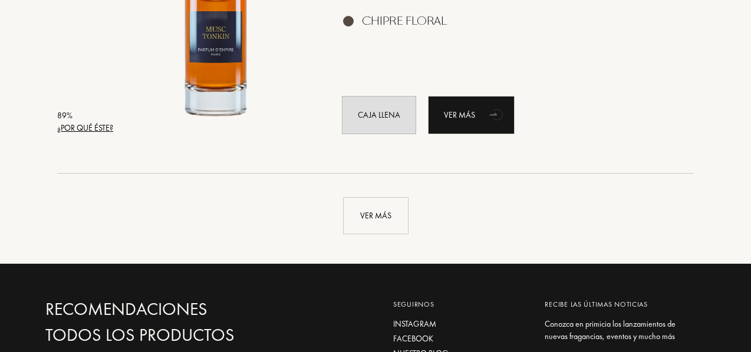
scroll to position [2888, 0]
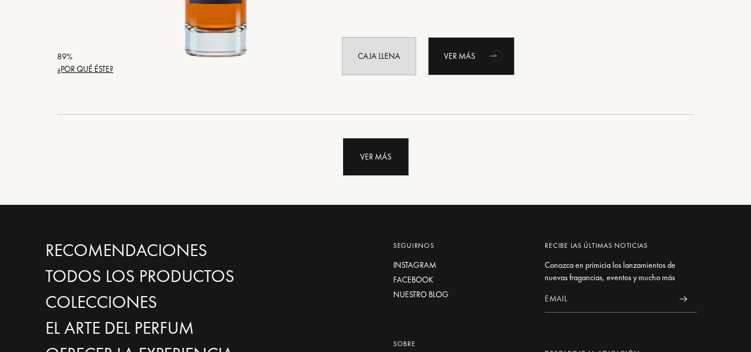
click at [365, 148] on div "Ver más" at bounding box center [375, 156] width 65 height 37
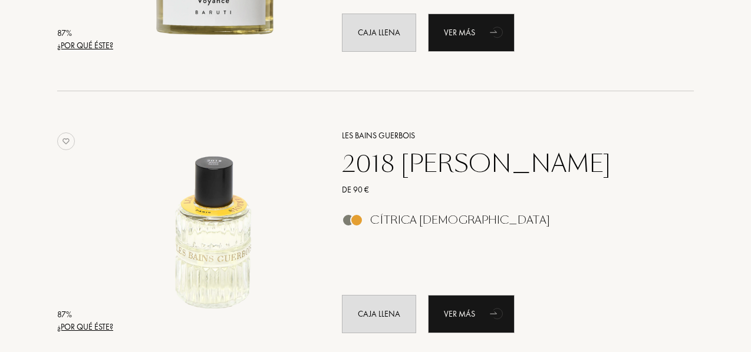
scroll to position [4891, 0]
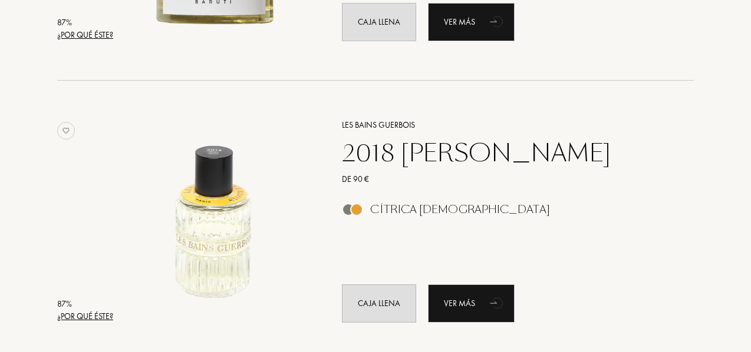
click at [363, 151] on div "2018 Roxo Tonic" at bounding box center [505, 153] width 344 height 28
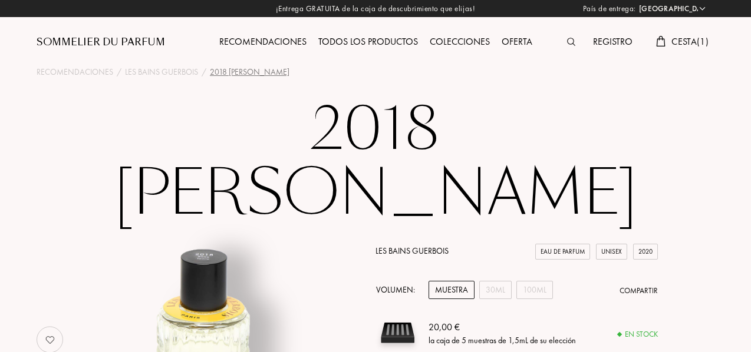
select select "ES"
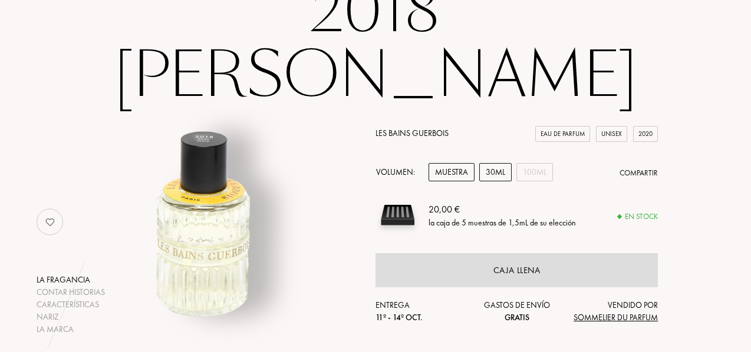
click at [503, 163] on div "30mL" at bounding box center [495, 172] width 32 height 18
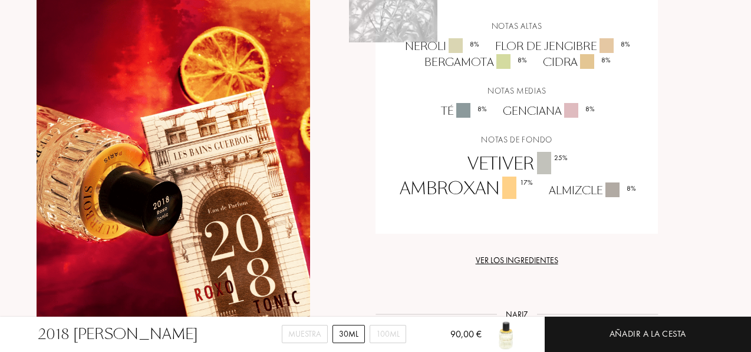
scroll to position [1002, 0]
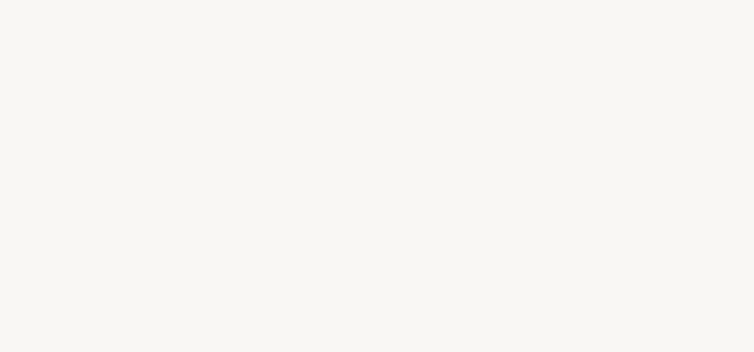
select select "ES"
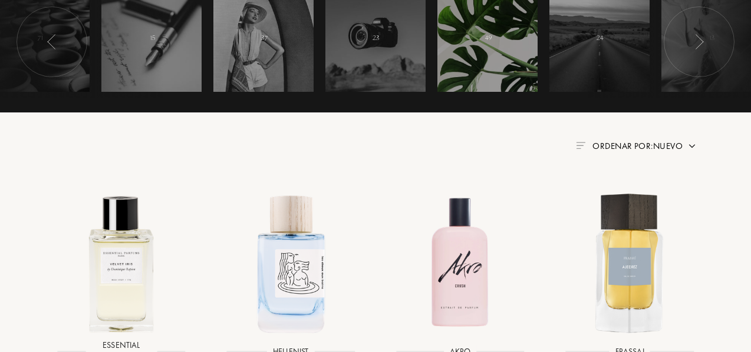
scroll to position [354, 0]
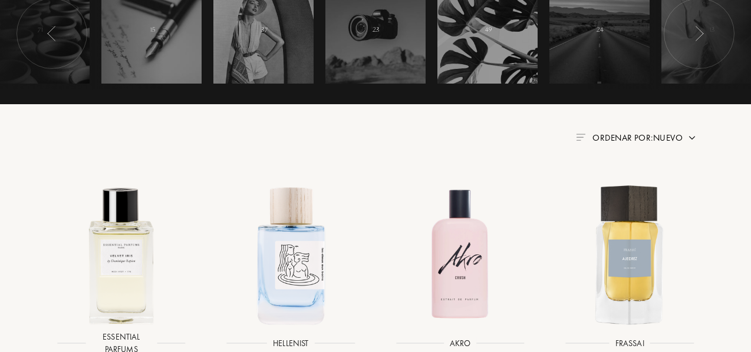
click at [608, 136] on span "Ordenar por: Nuevo" at bounding box center [637, 138] width 90 height 12
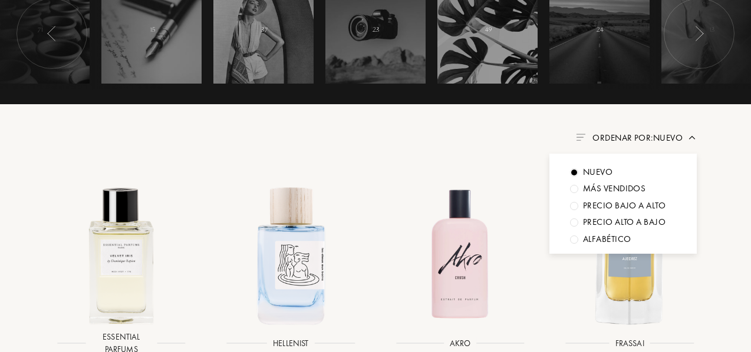
click at [608, 136] on span "Ordenar por: Nuevo" at bounding box center [637, 138] width 90 height 12
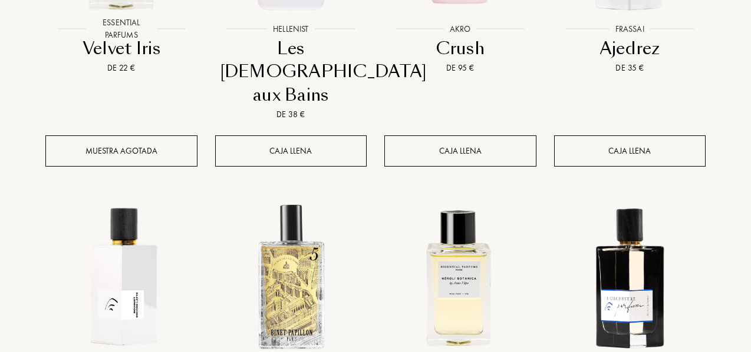
scroll to position [707, 0]
